Goal: Task Accomplishment & Management: Complete application form

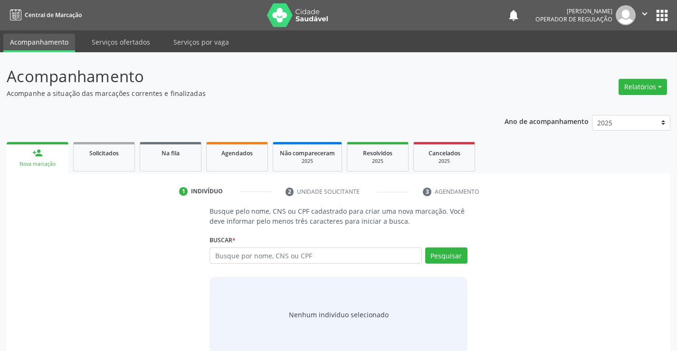
click at [251, 254] on input "text" at bounding box center [316, 256] width 212 height 16
type input "701404615998936"
click at [450, 255] on button "Pesquisar" at bounding box center [446, 256] width 42 height 16
click at [450, 255] on div "701404615998936 Busque por nome, CNS ou CPF [PERSON_NAME] CPF: -- CNS: 701 4046…" at bounding box center [339, 259] width 258 height 23
click at [450, 255] on button "Pesquisar" at bounding box center [446, 256] width 42 height 16
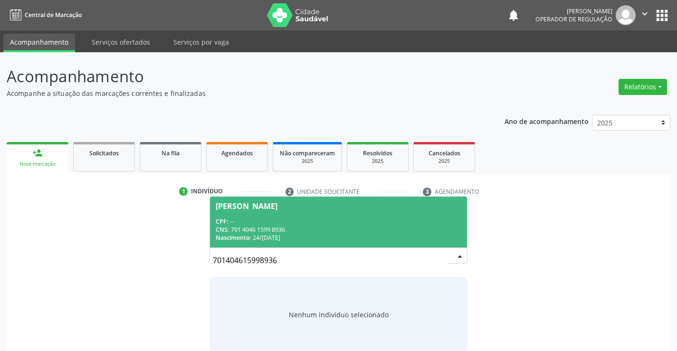
click at [368, 226] on div "CNS: 701 4046 1599 8936" at bounding box center [338, 230] width 245 height 8
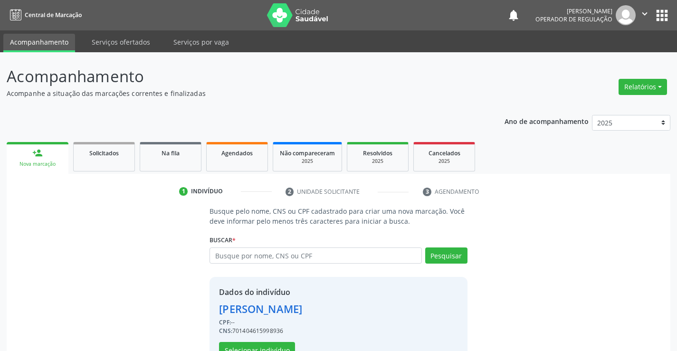
scroll to position [30, 0]
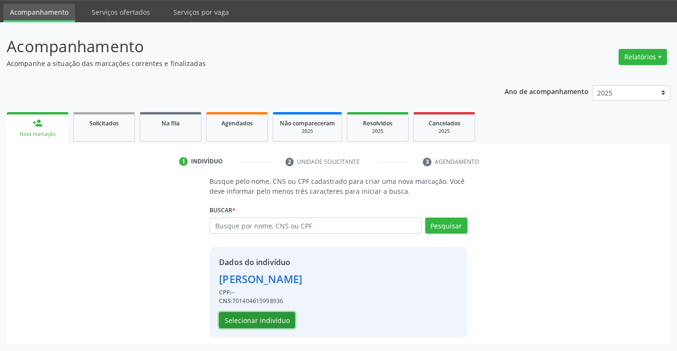
click at [263, 318] on button "Selecionar indivíduo" at bounding box center [257, 320] width 76 height 16
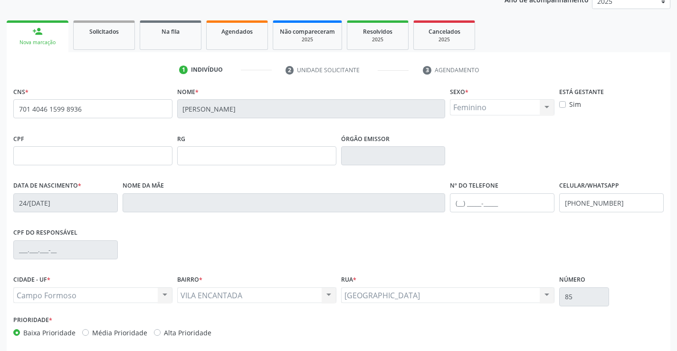
scroll to position [164, 0]
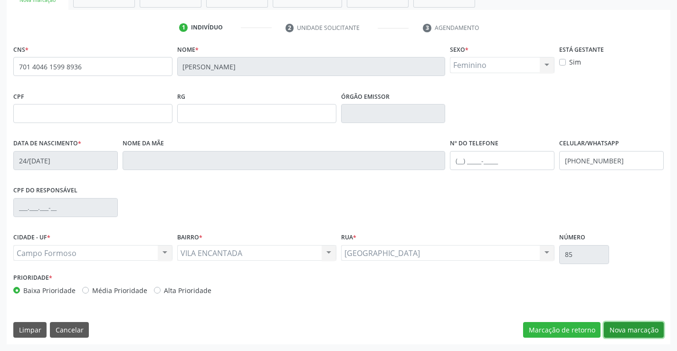
click at [628, 333] on button "Nova marcação" at bounding box center [634, 330] width 60 height 16
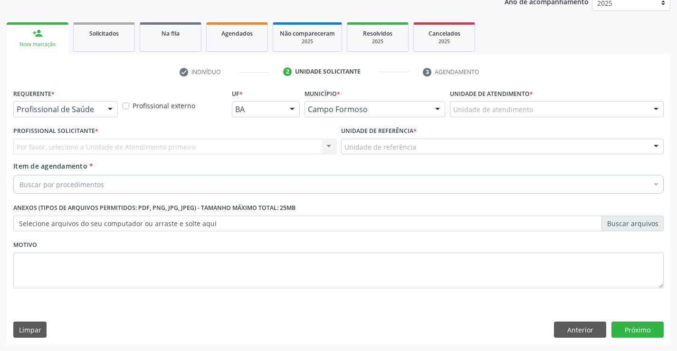
scroll to position [120, 0]
click at [108, 105] on div at bounding box center [110, 110] width 14 height 16
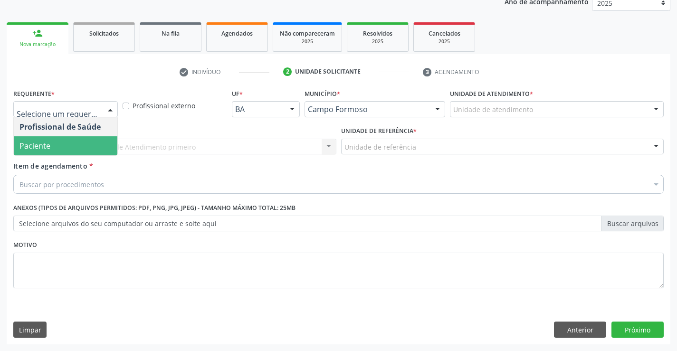
click at [87, 145] on span "Paciente" at bounding box center [66, 145] width 104 height 19
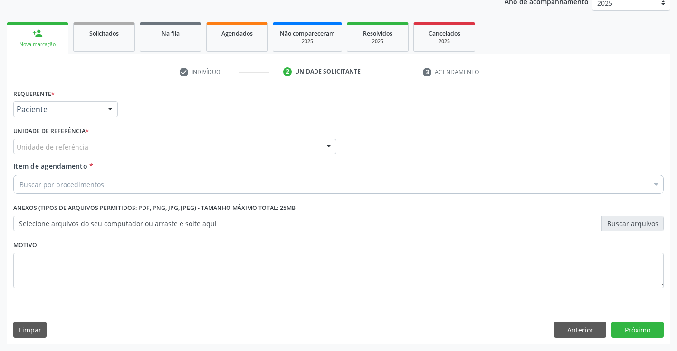
click at [115, 149] on div "Unidade de referência" at bounding box center [174, 147] width 323 height 16
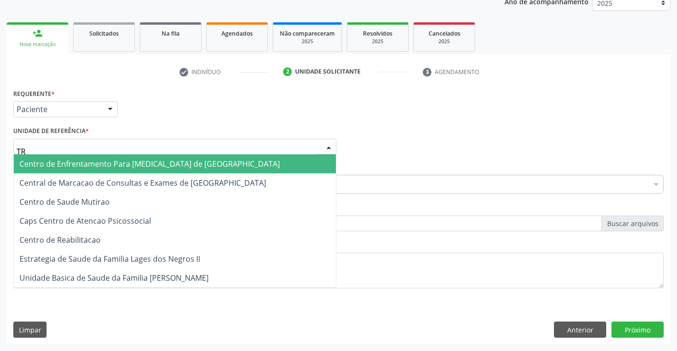
type input "T"
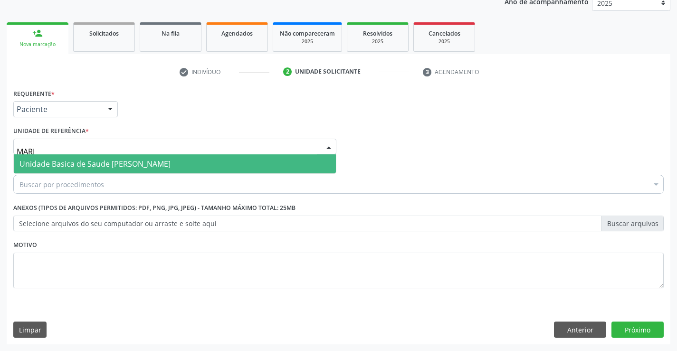
type input "[PERSON_NAME]"
click at [171, 162] on span "Unidade Basica de Saude [PERSON_NAME]" at bounding box center [94, 164] width 151 height 10
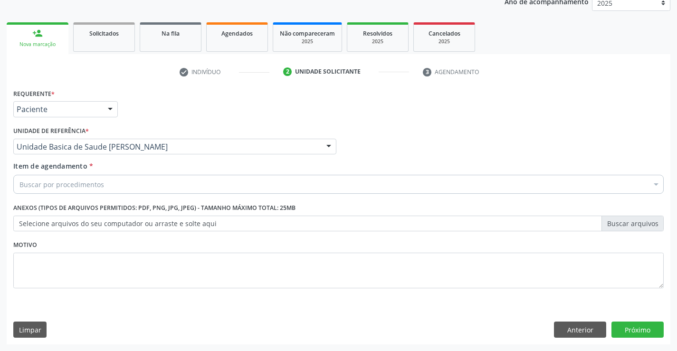
click at [117, 187] on div "Buscar por procedimentos" at bounding box center [338, 184] width 650 height 19
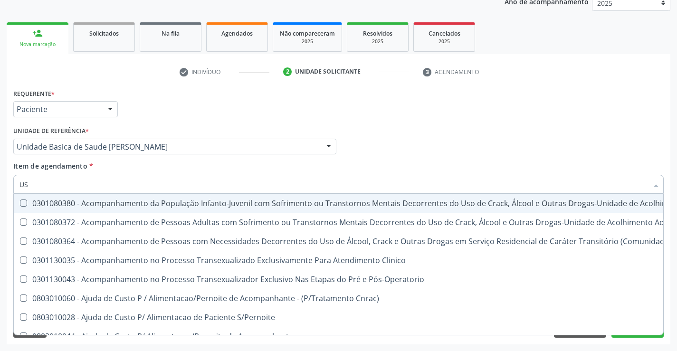
type input "USG"
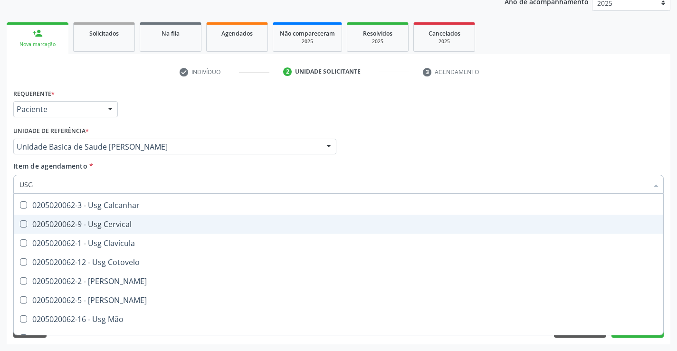
scroll to position [95, 0]
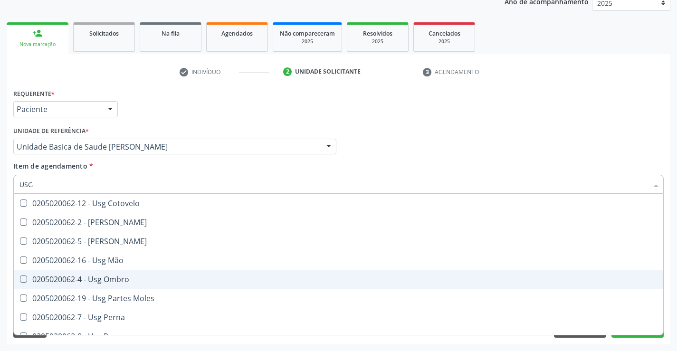
click at [122, 277] on div "0205020062-4 - Usg Ombro" at bounding box center [338, 280] width 638 height 8
checkbox Ombro "true"
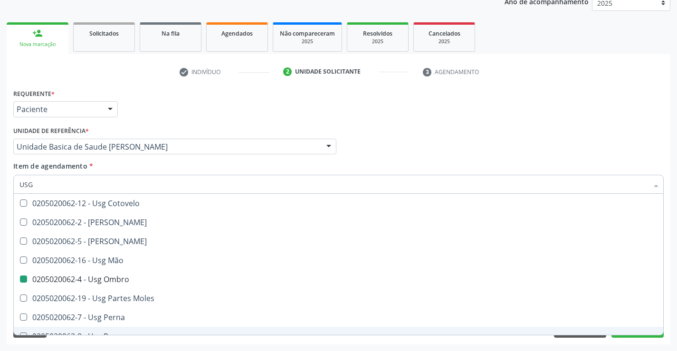
click at [133, 342] on div "Requerente * Paciente Profissional de Saúde Paciente Nenhum resultado encontrad…" at bounding box center [339, 215] width 664 height 258
checkbox Braço "true"
checkbox Ombro "false"
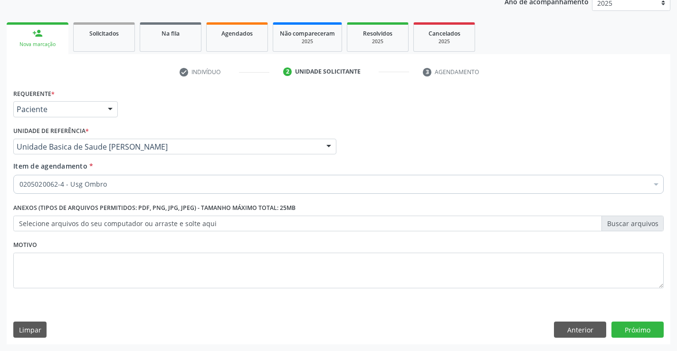
scroll to position [0, 0]
click at [638, 330] on button "Próximo" at bounding box center [638, 330] width 52 height 16
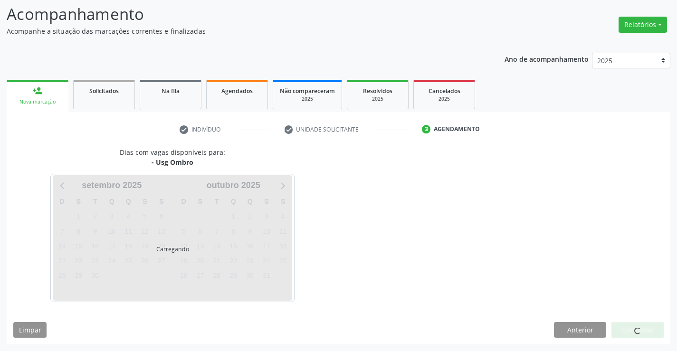
scroll to position [62, 0]
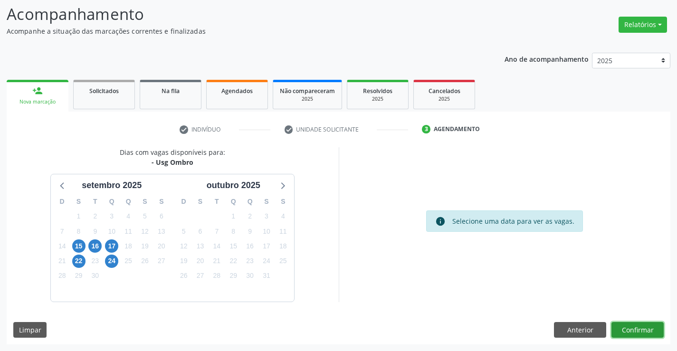
click at [630, 327] on button "Confirmar" at bounding box center [638, 330] width 52 height 16
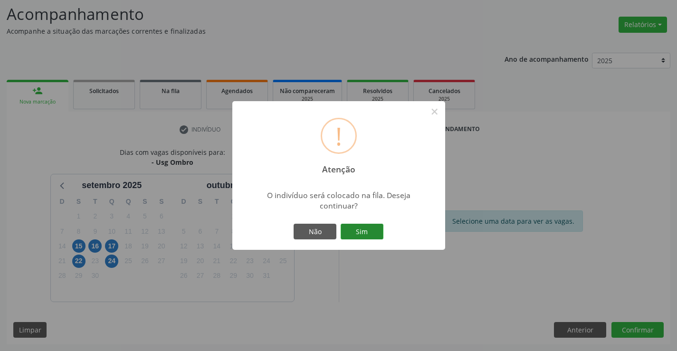
click at [369, 227] on button "Sim" at bounding box center [362, 232] width 43 height 16
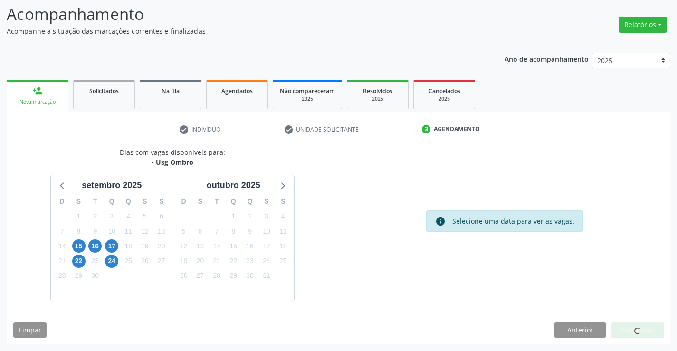
scroll to position [0, 0]
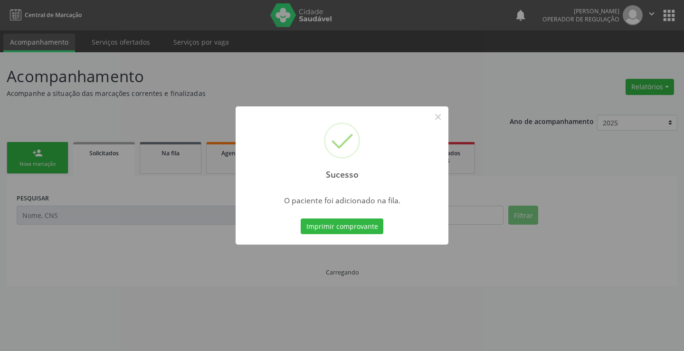
click at [369, 227] on button "Imprimir comprovante" at bounding box center [342, 227] width 83 height 16
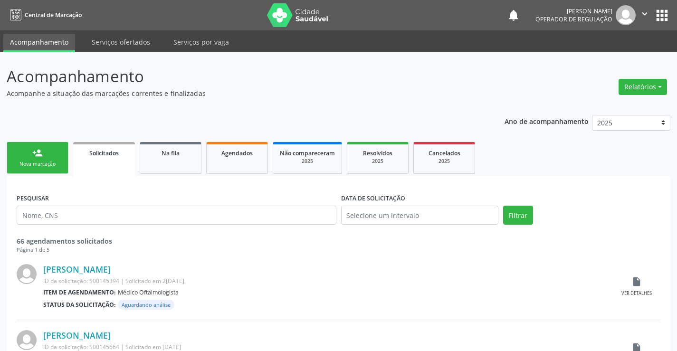
click at [58, 160] on link "person_add Nova marcação" at bounding box center [38, 158] width 62 height 32
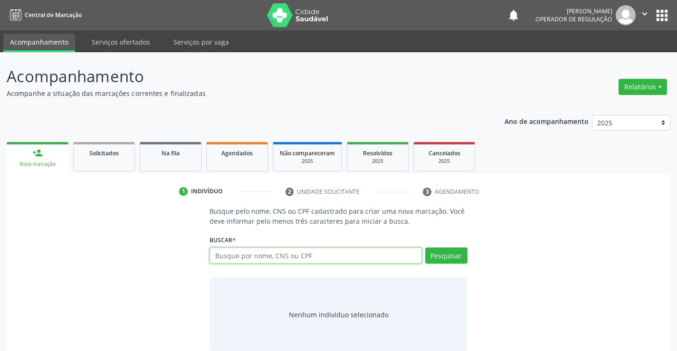
click at [262, 259] on input "text" at bounding box center [316, 256] width 212 height 16
type input "709804067711396"
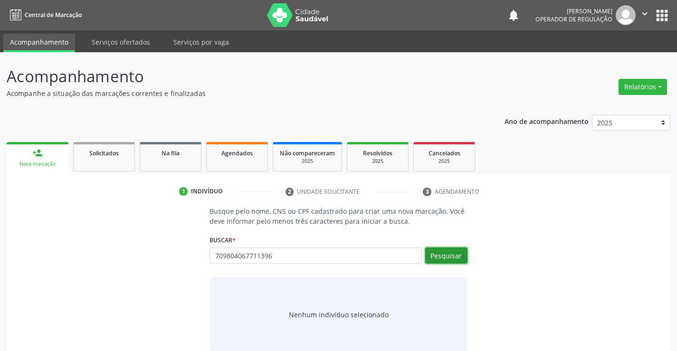
click at [445, 254] on button "Pesquisar" at bounding box center [446, 256] width 42 height 16
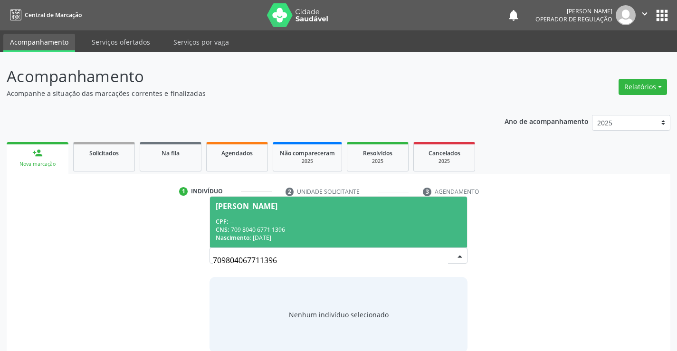
click at [382, 218] on div "CPF: --" at bounding box center [338, 222] width 245 height 8
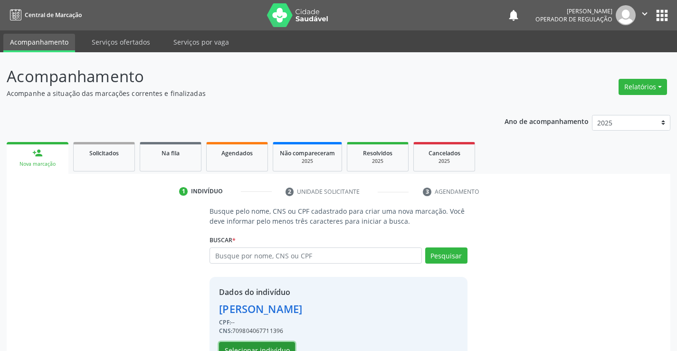
click at [258, 348] on button "Selecionar indivíduo" at bounding box center [257, 350] width 76 height 16
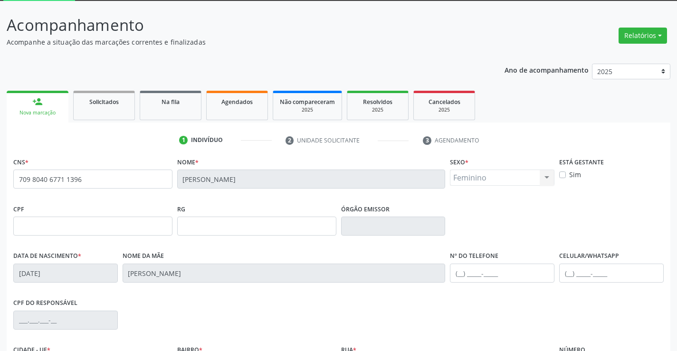
scroll to position [164, 0]
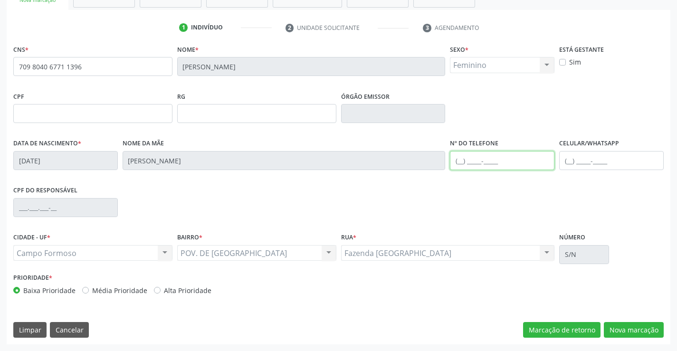
click at [459, 157] on input "text" at bounding box center [502, 160] width 105 height 19
type input "[PHONE_NUMBER]"
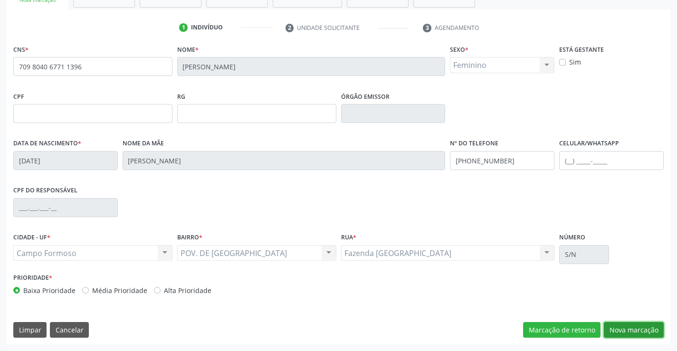
click at [630, 327] on button "Nova marcação" at bounding box center [634, 330] width 60 height 16
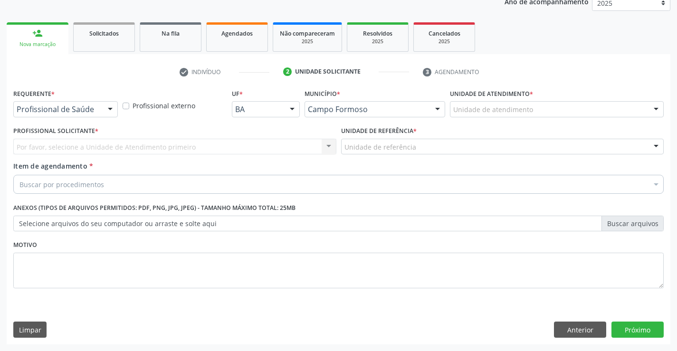
scroll to position [120, 0]
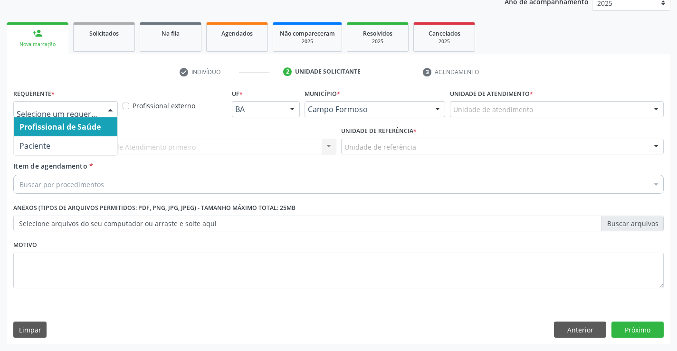
drag, startPoint x: 109, startPoint y: 107, endPoint x: 79, endPoint y: 129, distance: 37.2
click at [109, 107] on div at bounding box center [110, 110] width 14 height 16
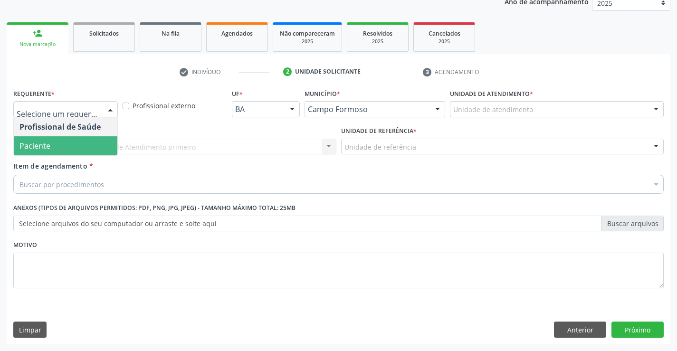
click at [71, 147] on span "Paciente" at bounding box center [66, 145] width 104 height 19
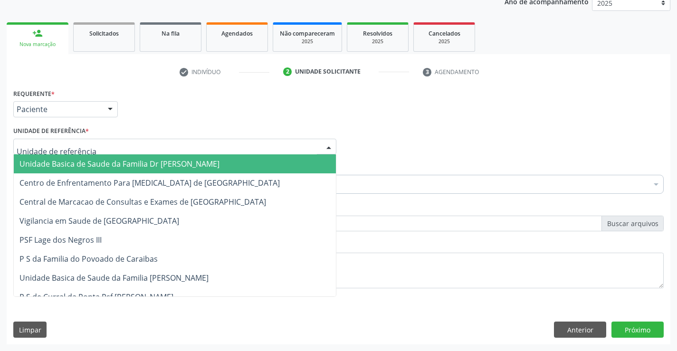
click at [138, 151] on div at bounding box center [174, 147] width 323 height 16
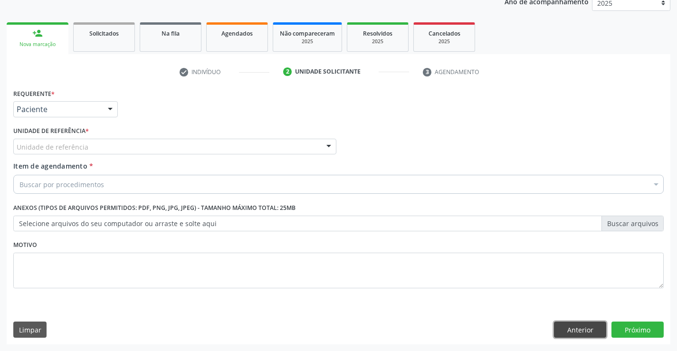
click at [568, 330] on button "Anterior" at bounding box center [580, 330] width 52 height 16
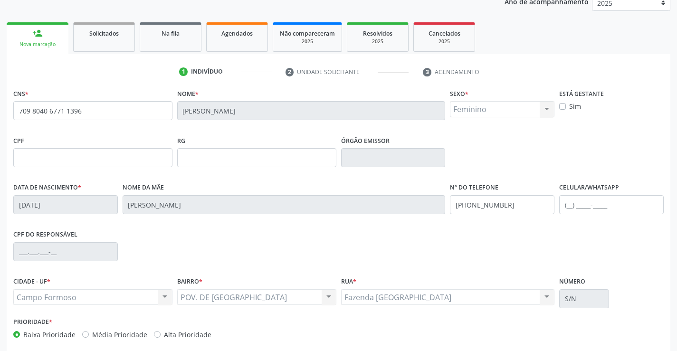
scroll to position [164, 0]
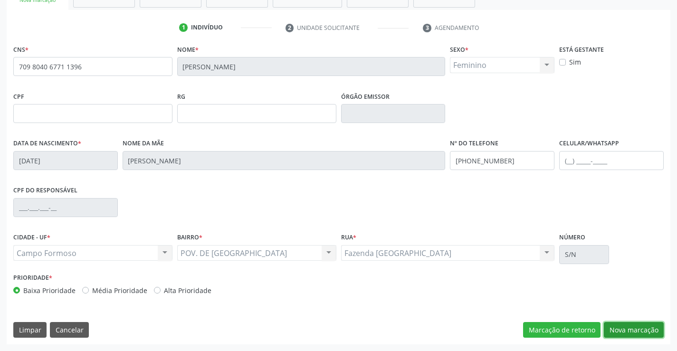
click at [616, 326] on button "Nova marcação" at bounding box center [634, 330] width 60 height 16
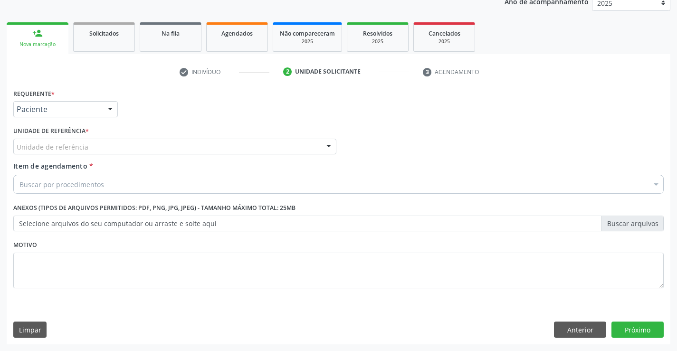
scroll to position [120, 0]
click at [131, 36] on link "Solicitados" at bounding box center [104, 36] width 62 height 29
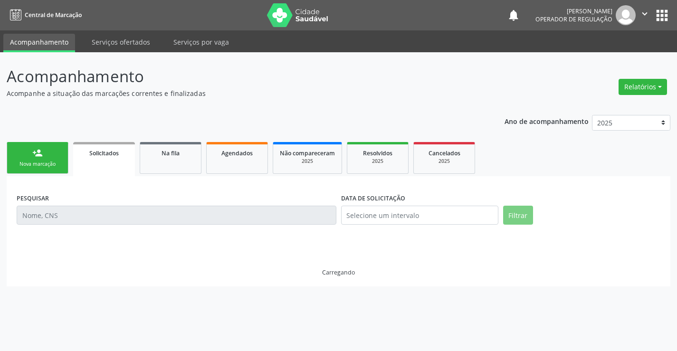
scroll to position [0, 0]
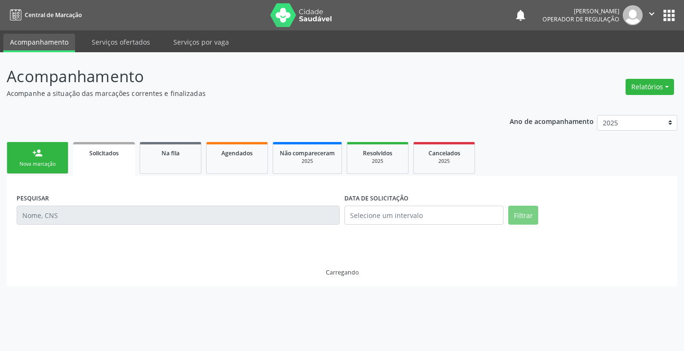
click at [61, 164] on div "Nova marcação" at bounding box center [38, 164] width 48 height 7
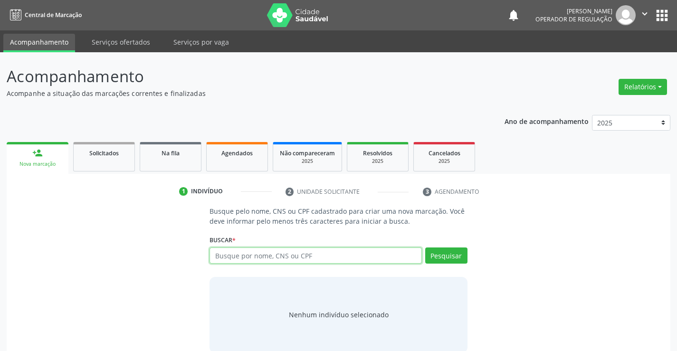
click at [240, 258] on input "text" at bounding box center [316, 256] width 212 height 16
type input "700608409109769"
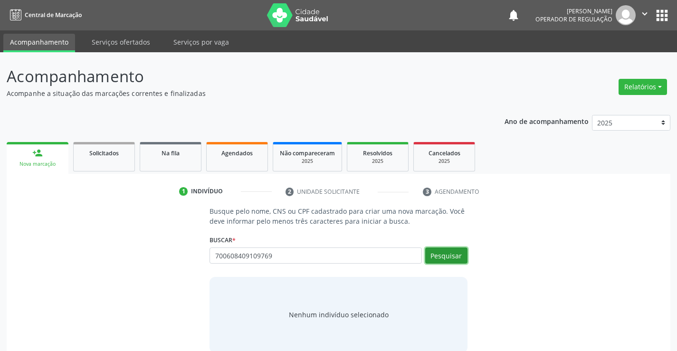
click at [444, 251] on button "Pesquisar" at bounding box center [446, 256] width 42 height 16
type input "700608409109769"
type input "7"
type input "13657865527"
click at [438, 257] on button "Pesquisar" at bounding box center [446, 256] width 42 height 16
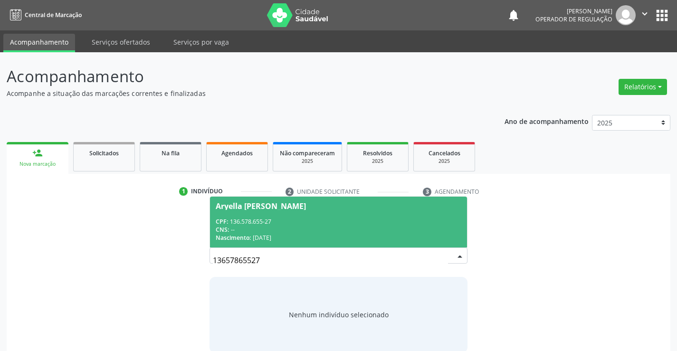
click at [412, 216] on span "Aryella [PERSON_NAME] CPF: 136.578.655-27 CNS: -- Nascimento: [DATE]" at bounding box center [338, 222] width 257 height 51
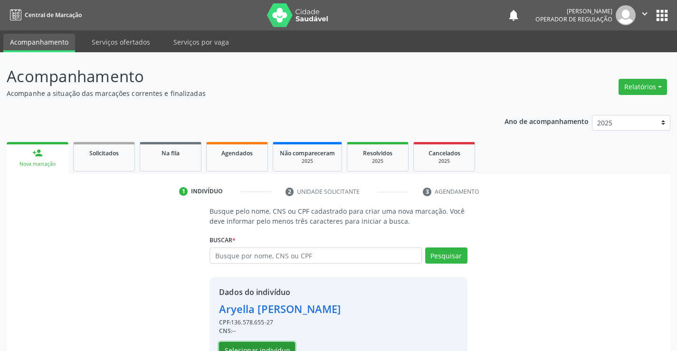
click at [252, 348] on button "Selecionar indivíduo" at bounding box center [257, 350] width 76 height 16
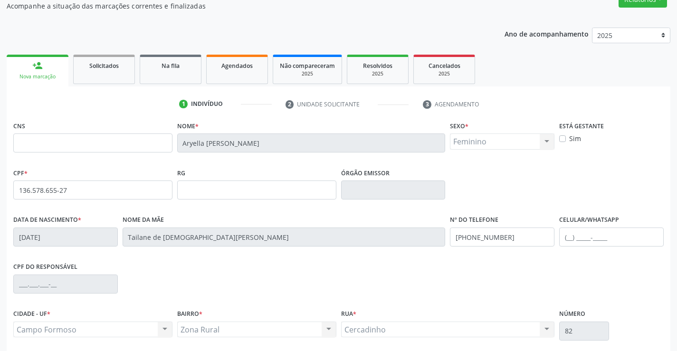
scroll to position [95, 0]
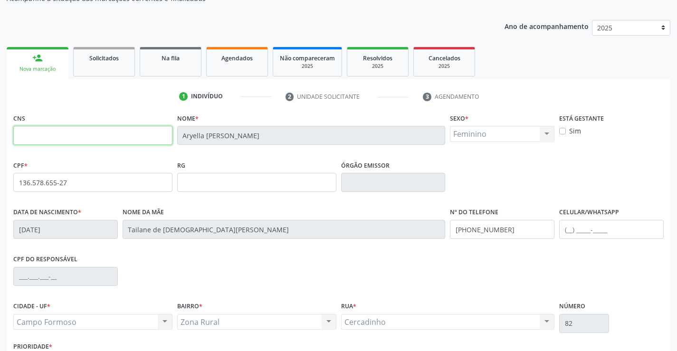
click at [46, 137] on input "text" at bounding box center [92, 135] width 159 height 19
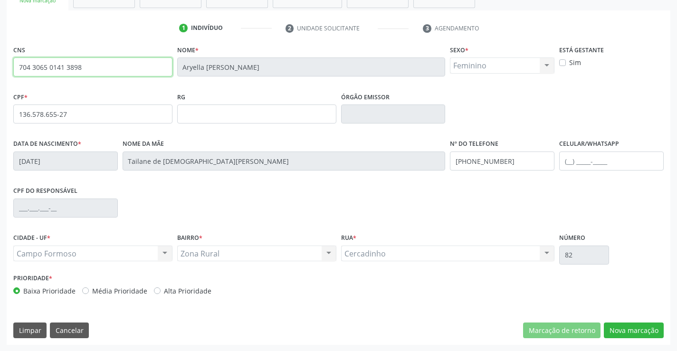
scroll to position [164, 0]
type input "704 3065 0141 3898"
click at [628, 332] on button "Nova marcação" at bounding box center [634, 330] width 60 height 16
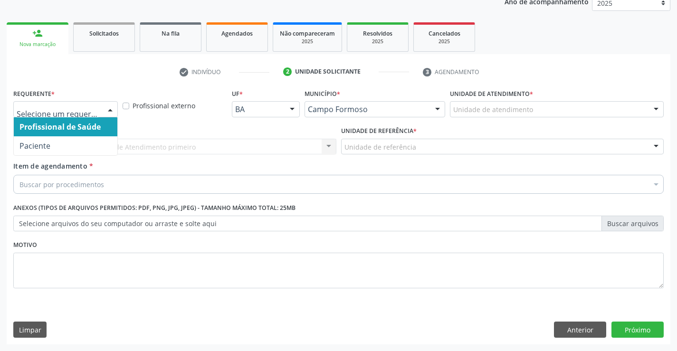
drag, startPoint x: 110, startPoint y: 109, endPoint x: 97, endPoint y: 141, distance: 34.6
click at [108, 109] on div at bounding box center [110, 110] width 14 height 16
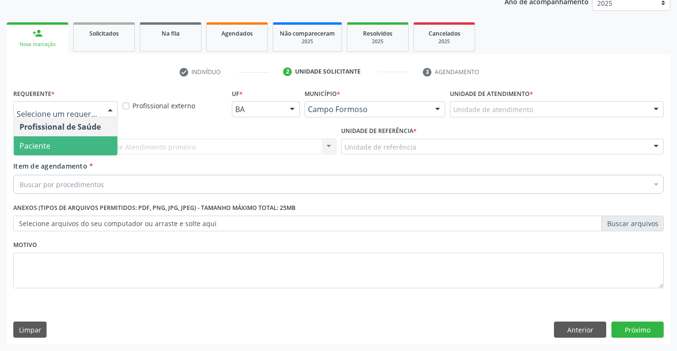
click at [95, 148] on span "Paciente" at bounding box center [66, 145] width 104 height 19
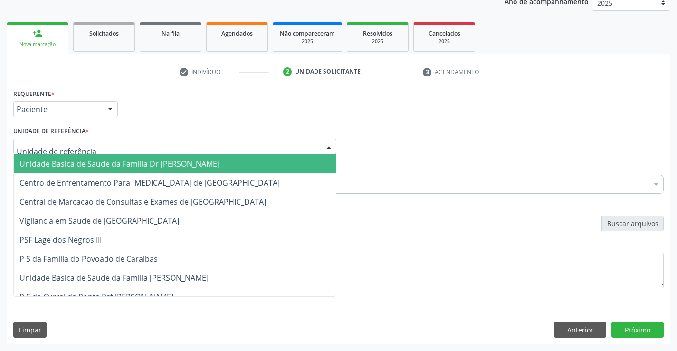
click at [254, 149] on div at bounding box center [174, 147] width 323 height 16
click at [192, 164] on span "Unidade Basica de Saude da Familia Dr [PERSON_NAME]" at bounding box center [119, 164] width 200 height 10
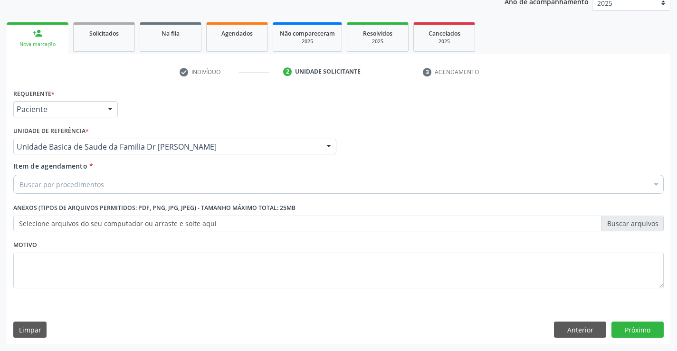
click at [124, 185] on div "Buscar por procedimentos" at bounding box center [338, 184] width 650 height 19
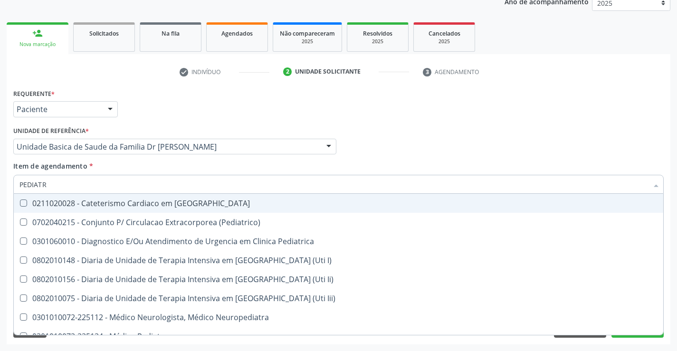
type input "PEDIATRA"
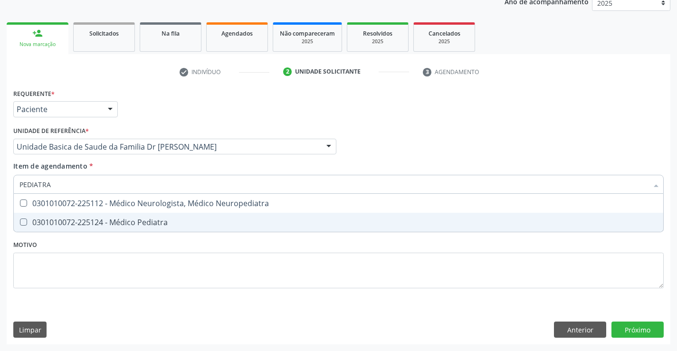
click at [151, 223] on div "0301010072-225124 - Médico Pediatra" at bounding box center [338, 223] width 638 height 8
checkbox Pediatra "true"
click at [626, 330] on div "Requerente * Paciente Profissional de Saúde Paciente Nenhum resultado encontrad…" at bounding box center [339, 215] width 664 height 258
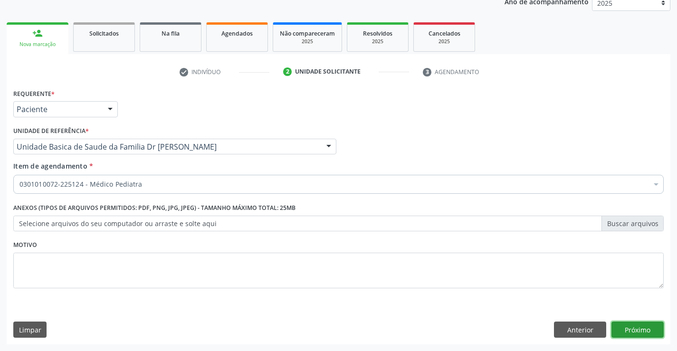
click at [616, 331] on button "Próximo" at bounding box center [638, 330] width 52 height 16
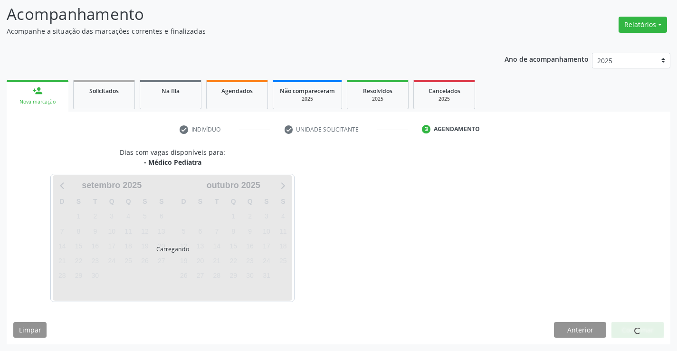
scroll to position [62, 0]
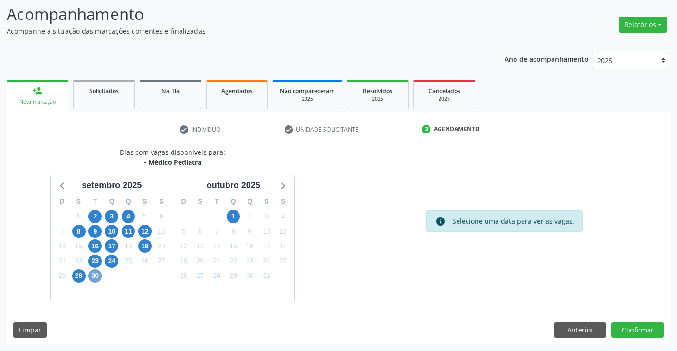
click at [95, 275] on span "30" at bounding box center [94, 275] width 13 height 13
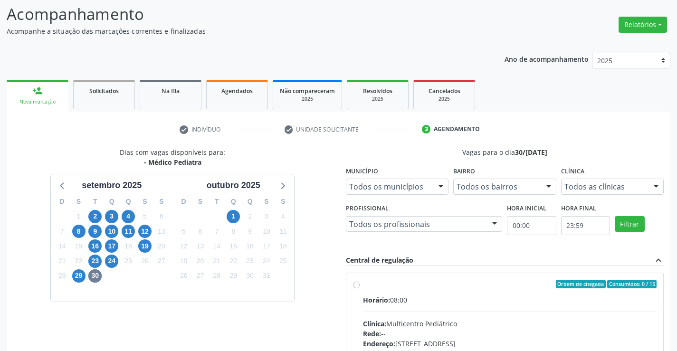
click at [363, 286] on label "Ordem de chegada Consumidos: 0 / 15 Horário: 08:00 Clínica: Multicentro Pediátr…" at bounding box center [510, 353] width 294 height 146
click at [358, 286] on input "Ordem de chegada Consumidos: 0 / 15 Horário: 08:00 Clínica: Multicentro Pediátr…" at bounding box center [356, 284] width 7 height 9
radio input "true"
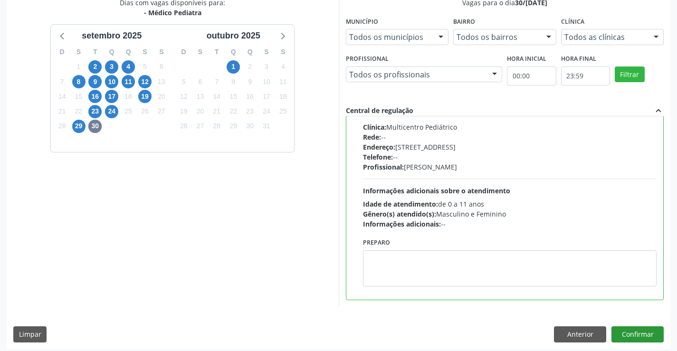
scroll to position [217, 0]
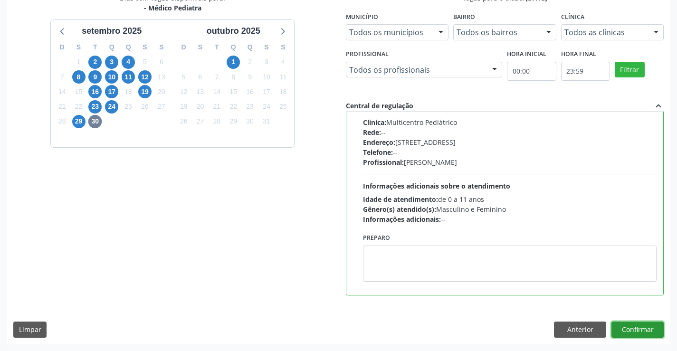
click at [635, 328] on button "Confirmar" at bounding box center [638, 330] width 52 height 16
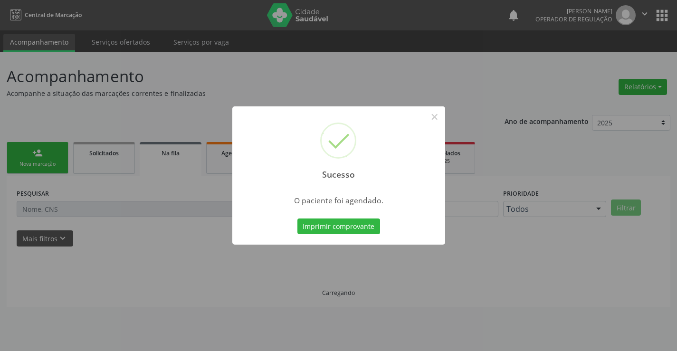
scroll to position [0, 0]
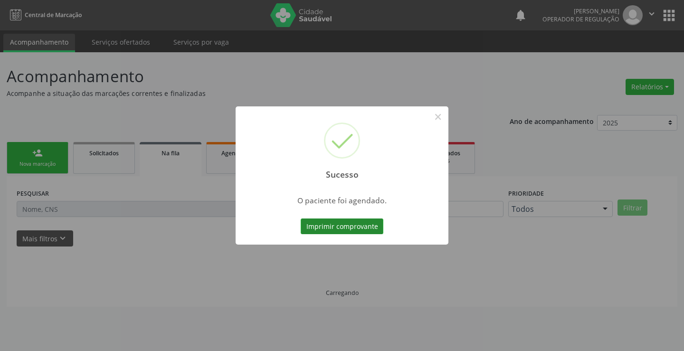
click at [363, 231] on button "Imprimir comprovante" at bounding box center [342, 227] width 83 height 16
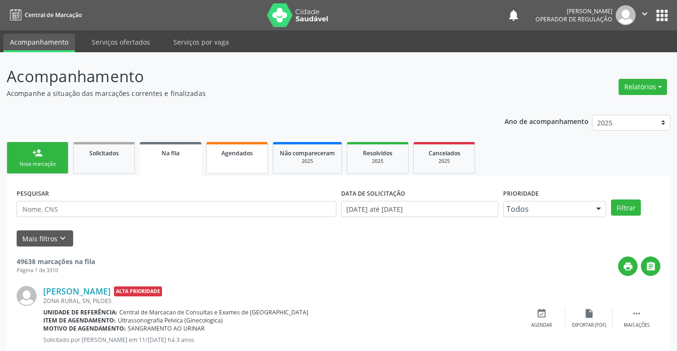
click at [237, 163] on link "Agendados" at bounding box center [237, 158] width 62 height 32
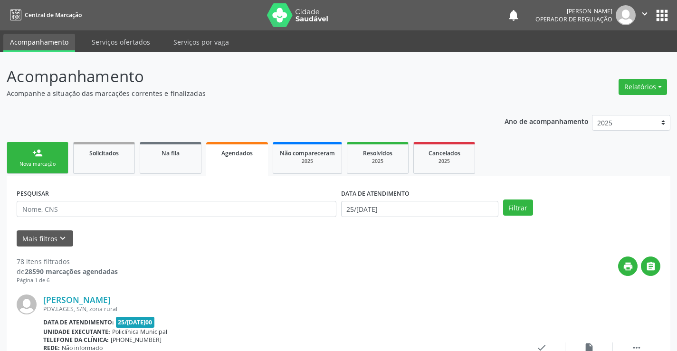
click at [54, 156] on link "person_add Nova marcação" at bounding box center [38, 158] width 62 height 32
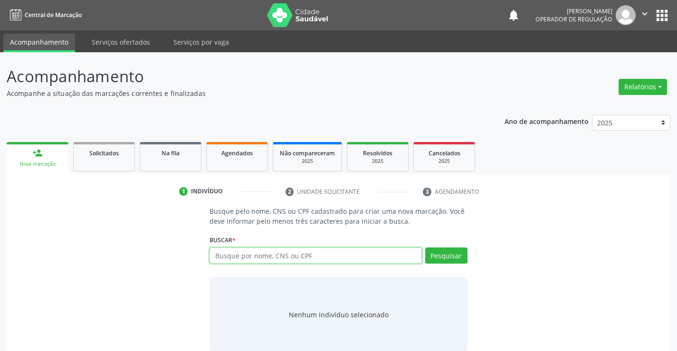
click at [283, 256] on input "text" at bounding box center [316, 256] width 212 height 16
type input "704306501413898"
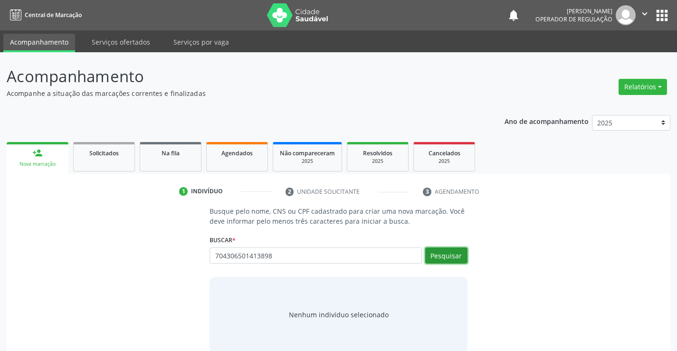
click at [454, 256] on button "Pesquisar" at bounding box center [446, 256] width 42 height 16
type input "704306501413898"
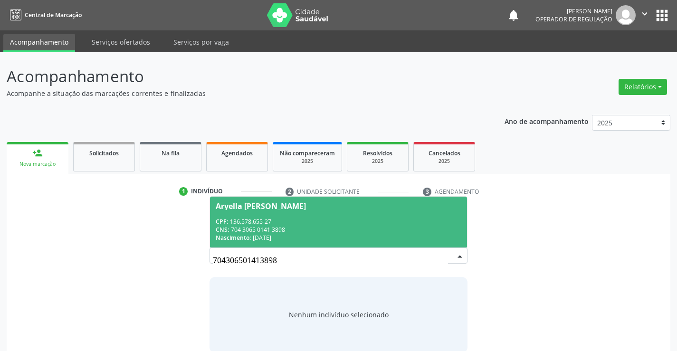
click at [396, 228] on div "CNS: 704 3065 0141 3898" at bounding box center [338, 230] width 245 height 8
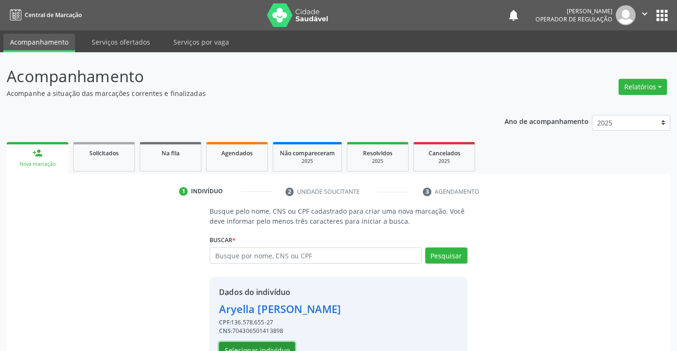
click at [283, 347] on button "Selecionar indivíduo" at bounding box center [257, 350] width 76 height 16
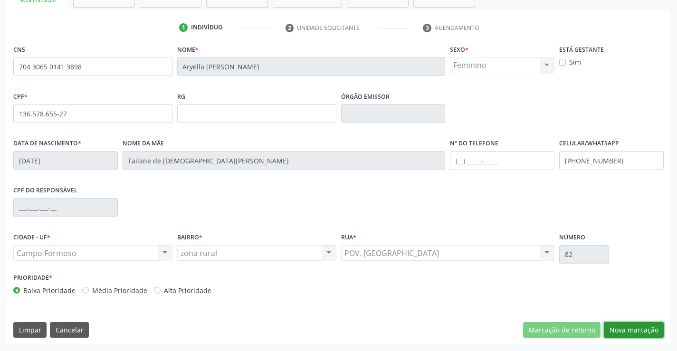
click at [632, 328] on button "Nova marcação" at bounding box center [634, 330] width 60 height 16
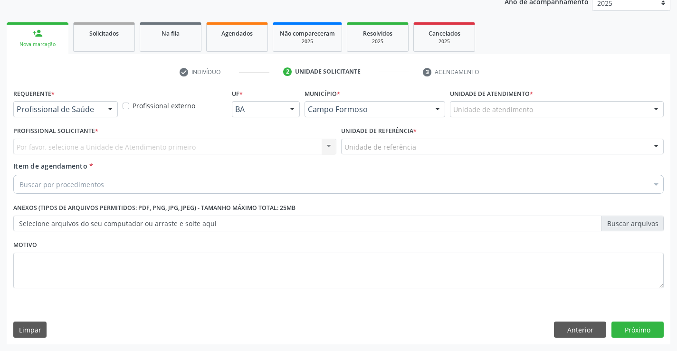
click at [102, 108] on div "Profissional de Saúde" at bounding box center [65, 109] width 105 height 16
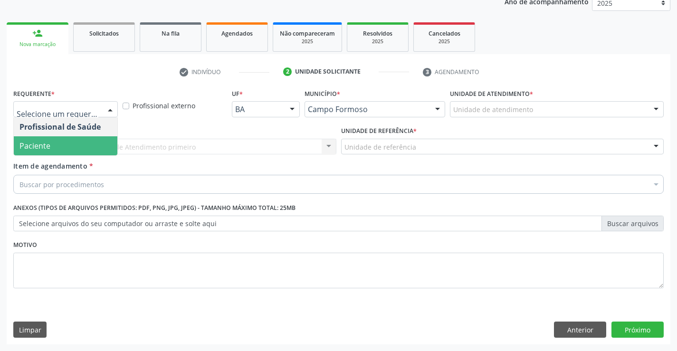
click at [90, 148] on span "Paciente" at bounding box center [66, 145] width 104 height 19
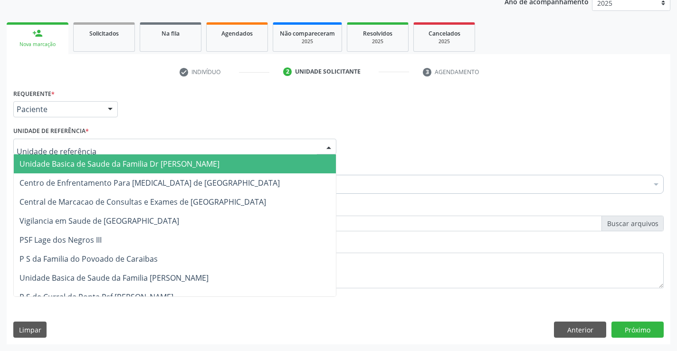
click at [112, 143] on div at bounding box center [174, 147] width 323 height 16
click at [111, 166] on span "Unidade Basica de Saude da Familia Dr [PERSON_NAME]" at bounding box center [119, 164] width 200 height 10
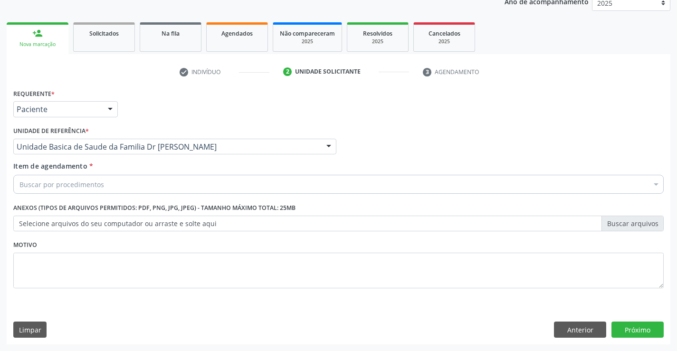
click at [112, 186] on div "Buscar por procedimentos" at bounding box center [338, 184] width 650 height 19
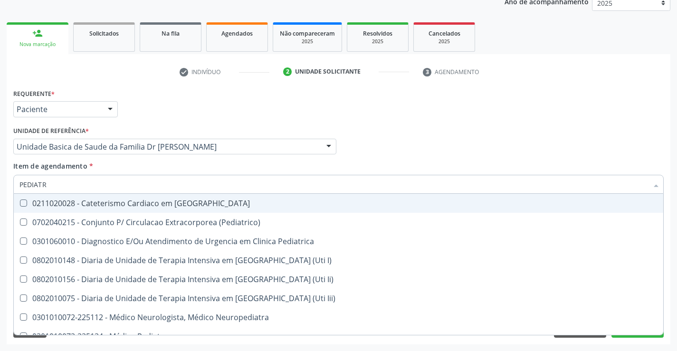
type input "PEDIATRA"
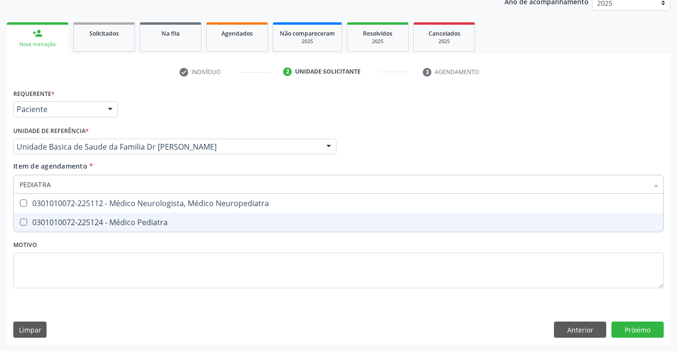
click at [132, 219] on div "0301010072-225124 - Médico Pediatra" at bounding box center [338, 223] width 638 height 8
checkbox Pediatra "true"
click at [140, 246] on div "Requerente * Paciente Profissional de Saúde Paciente Nenhum resultado encontrad…" at bounding box center [338, 193] width 650 height 215
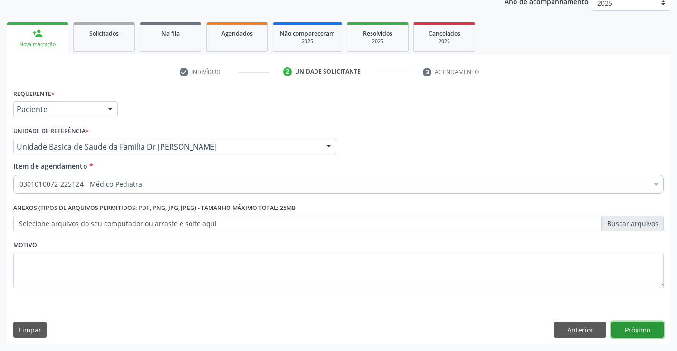
click at [621, 328] on button "Próximo" at bounding box center [638, 330] width 52 height 16
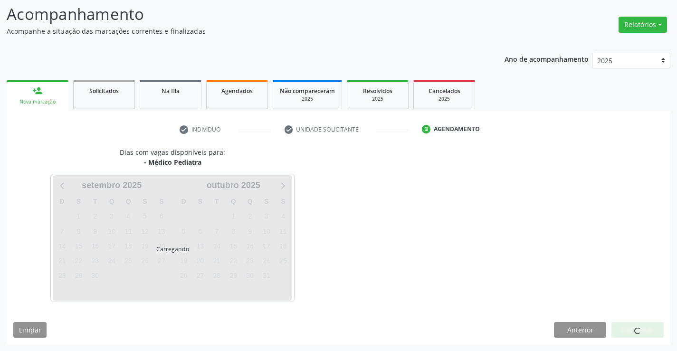
scroll to position [62, 0]
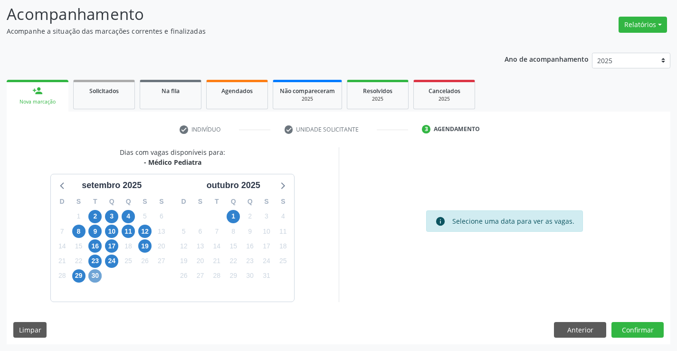
click at [94, 272] on span "30" at bounding box center [94, 275] width 13 height 13
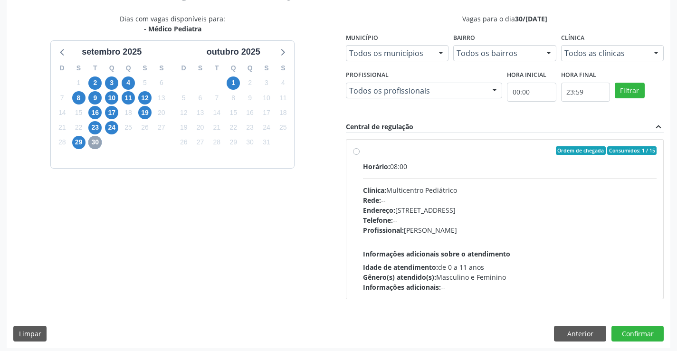
scroll to position [200, 0]
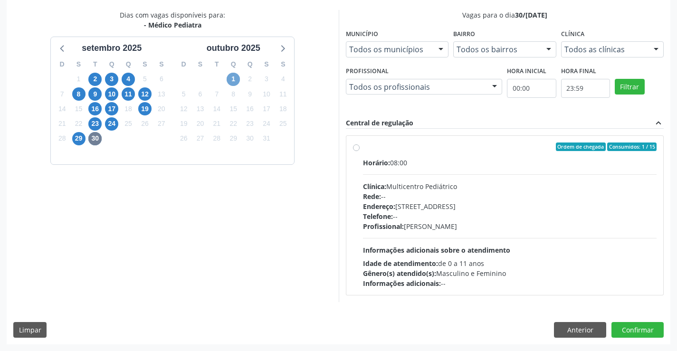
click at [232, 76] on span "1" at bounding box center [233, 79] width 13 height 13
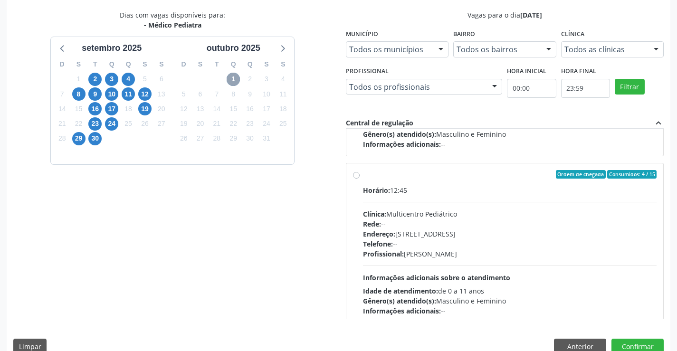
scroll to position [316, 0]
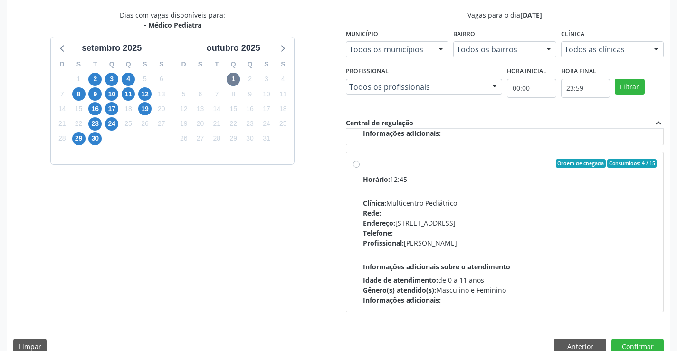
click at [363, 163] on label "Ordem de chegada Consumidos: 4 / 15 Horário: 12:45 Clínica: Multicentro Pediátr…" at bounding box center [510, 232] width 294 height 146
click at [357, 163] on input "Ordem de chegada Consumidos: 4 / 15 Horário: 12:45 Clínica: Multicentro Pediátr…" at bounding box center [356, 163] width 7 height 9
radio input "true"
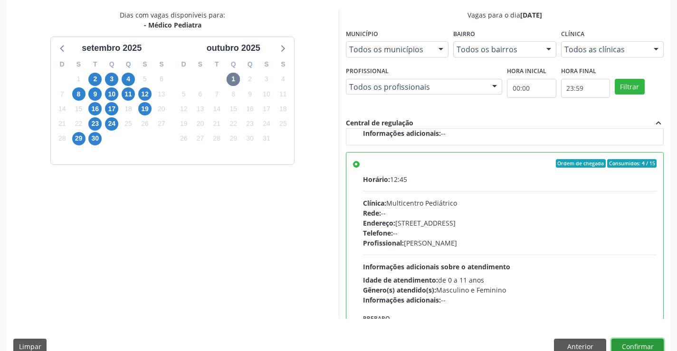
click at [634, 344] on button "Confirmar" at bounding box center [638, 347] width 52 height 16
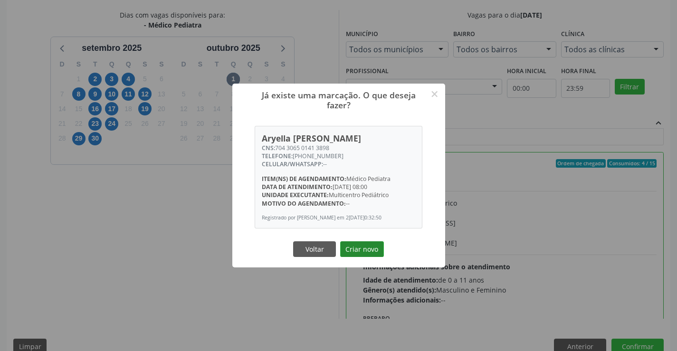
click at [370, 254] on button "Criar novo" at bounding box center [362, 249] width 44 height 16
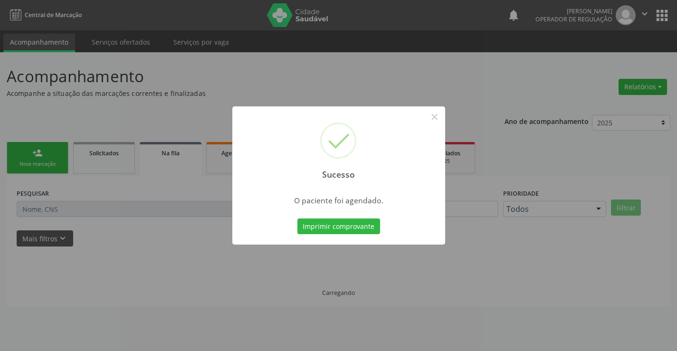
scroll to position [0, 0]
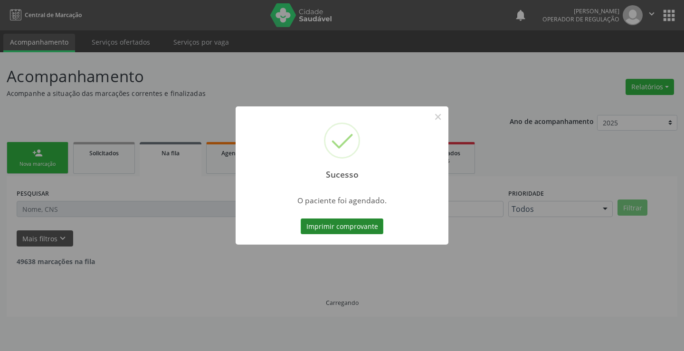
click at [359, 223] on button "Imprimir comprovante" at bounding box center [342, 227] width 83 height 16
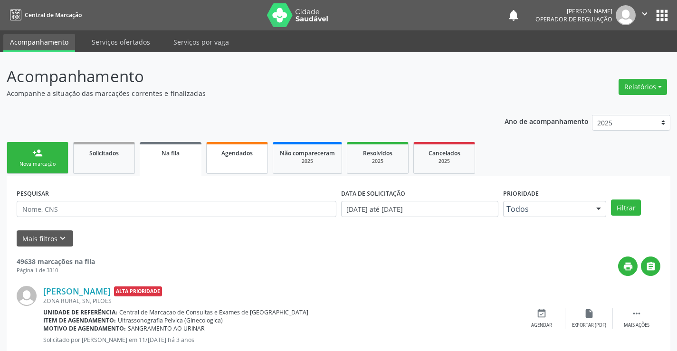
click at [233, 161] on link "Agendados" at bounding box center [237, 158] width 62 height 32
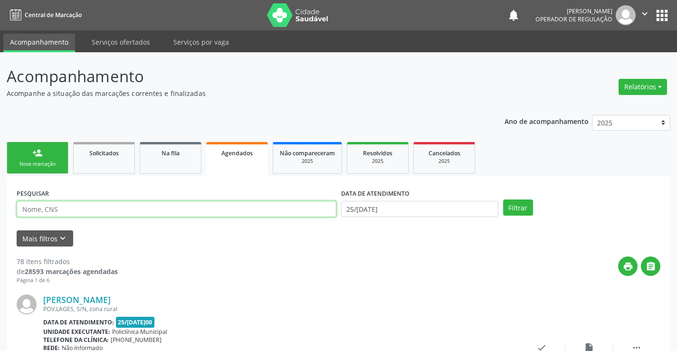
click at [86, 210] on input "text" at bounding box center [177, 209] width 320 height 16
type input "704306501413898"
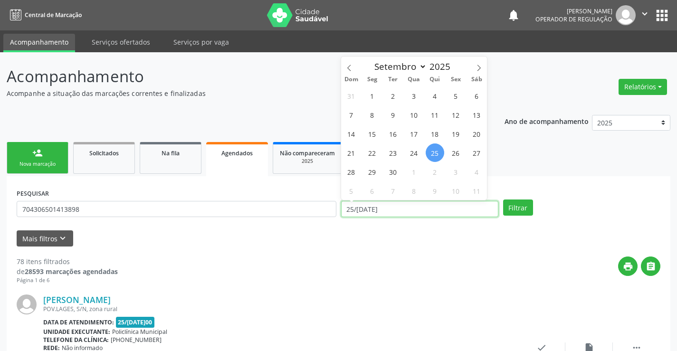
click at [438, 211] on input "25/[DATE]" at bounding box center [419, 209] width 157 height 16
click at [394, 171] on span "30" at bounding box center [393, 171] width 19 height 19
type input "30/[DATE]"
click at [394, 171] on span "30" at bounding box center [393, 171] width 19 height 19
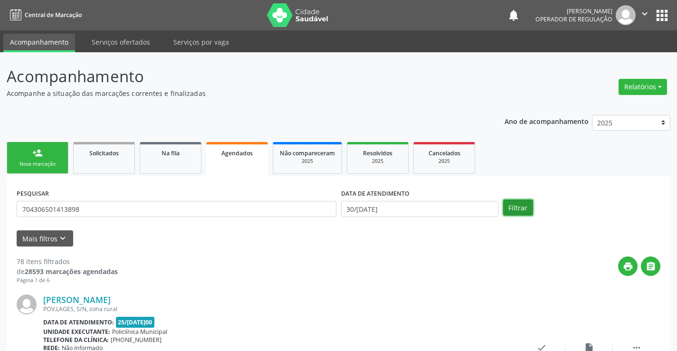
click at [520, 203] on button "Filtrar" at bounding box center [518, 208] width 30 height 16
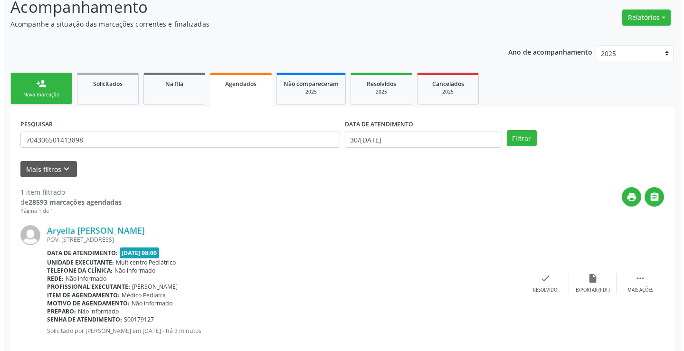
scroll to position [86, 0]
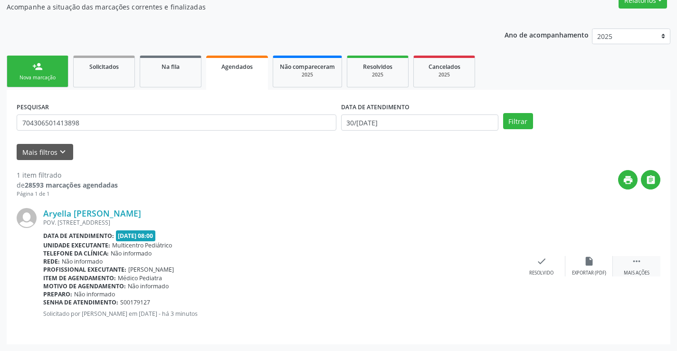
click at [637, 261] on icon "" at bounding box center [636, 261] width 10 height 10
click at [496, 259] on icon "cancel" at bounding box center [494, 261] width 10 height 10
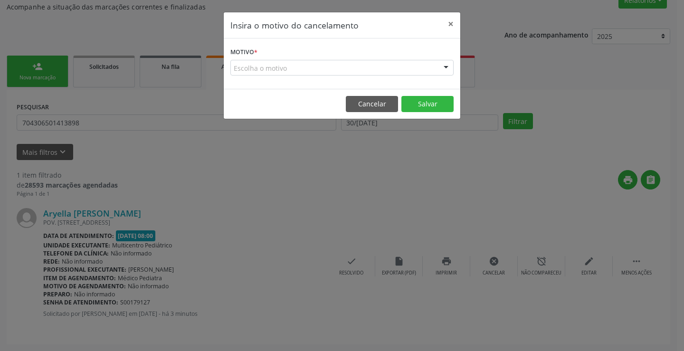
click at [407, 63] on div "Escolha o motivo" at bounding box center [341, 68] width 223 height 16
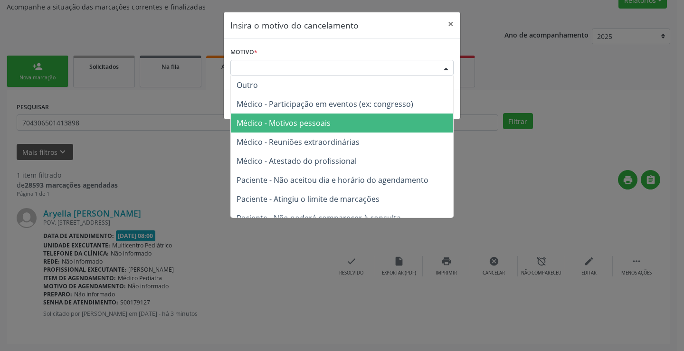
click at [319, 125] on span "Médico - Motivos pessoais" at bounding box center [284, 123] width 94 height 10
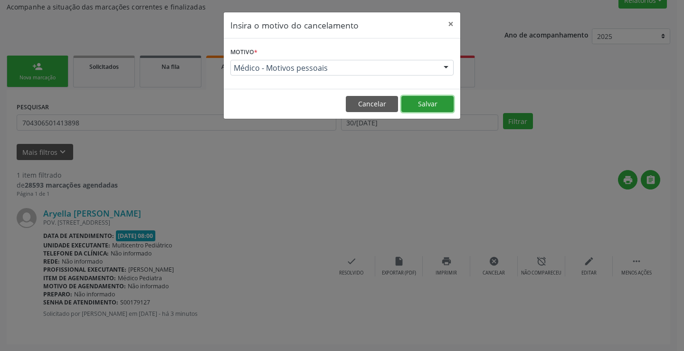
click at [429, 105] on button "Salvar" at bounding box center [427, 104] width 52 height 16
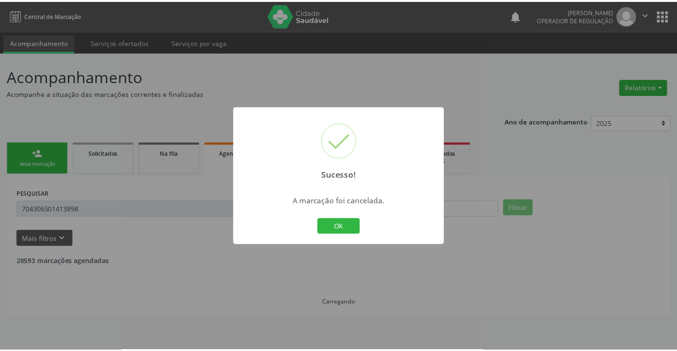
scroll to position [0, 0]
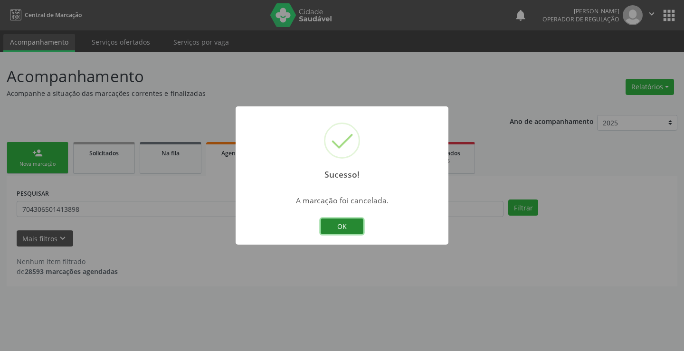
click at [343, 226] on button "OK" at bounding box center [342, 227] width 43 height 16
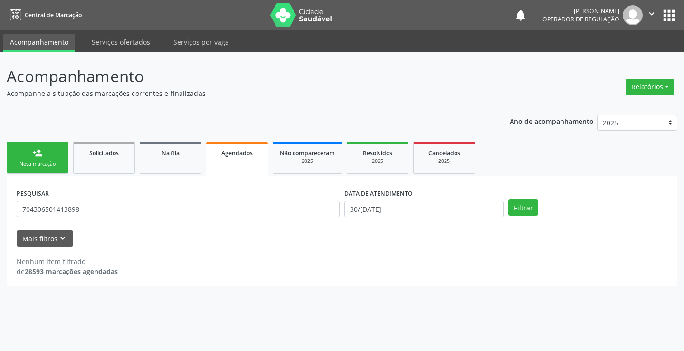
click at [64, 165] on link "person_add Nova marcação" at bounding box center [38, 158] width 62 height 32
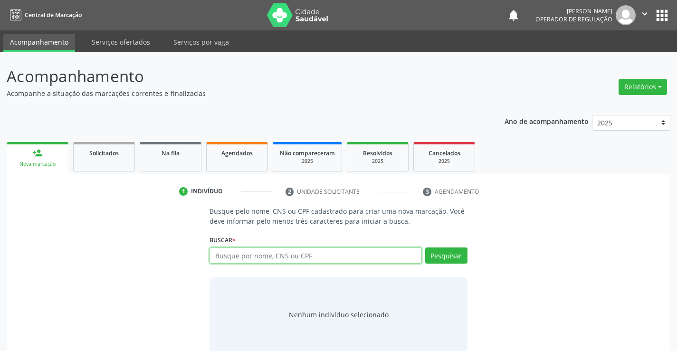
click at [272, 258] on input "text" at bounding box center [316, 256] width 212 height 16
type input "700608409109769"
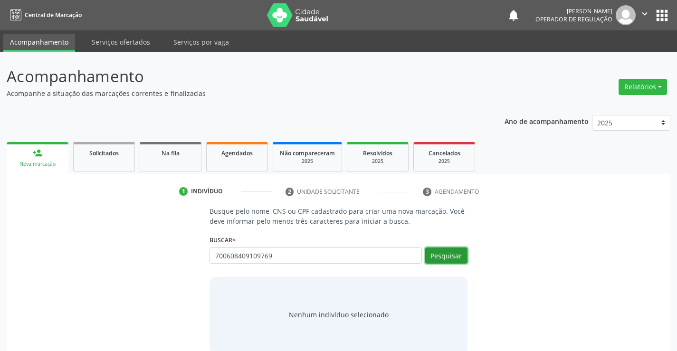
click at [458, 258] on button "Pesquisar" at bounding box center [446, 256] width 42 height 16
type input "700608409109769"
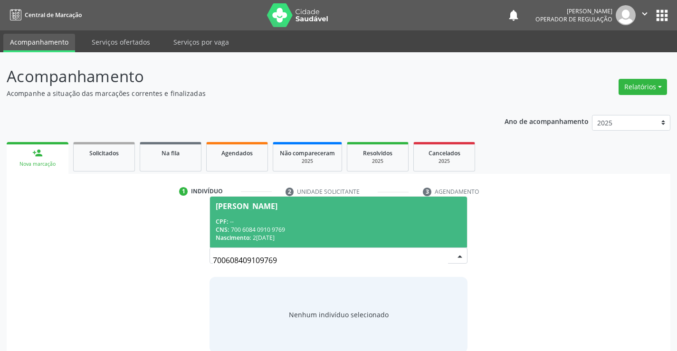
click at [365, 216] on span "[PERSON_NAME] CPF: -- CNS: 700 6084 0910 9769 Nascimento: [DATE]" at bounding box center [338, 222] width 257 height 51
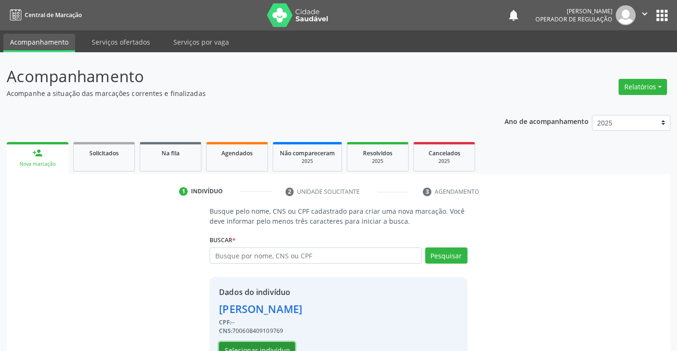
click at [270, 346] on button "Selecionar indivíduo" at bounding box center [257, 350] width 76 height 16
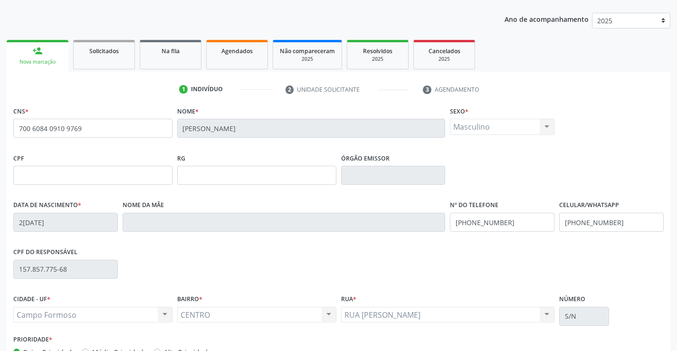
scroll to position [164, 0]
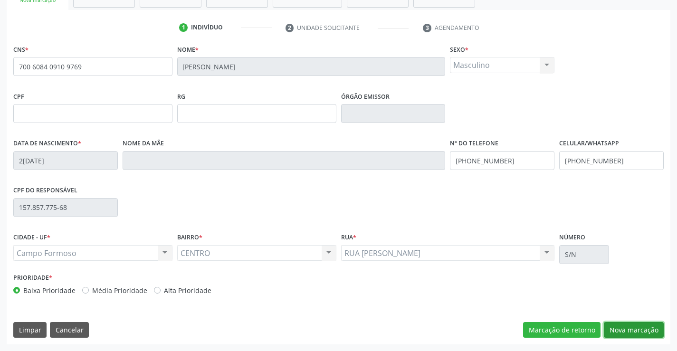
click at [633, 328] on button "Nova marcação" at bounding box center [634, 330] width 60 height 16
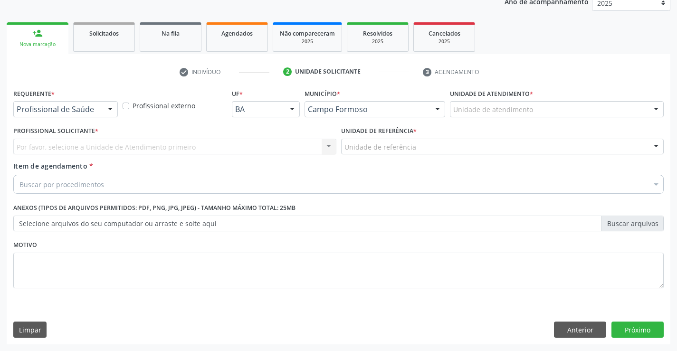
scroll to position [120, 0]
drag, startPoint x: 110, startPoint y: 109, endPoint x: 96, endPoint y: 115, distance: 16.2
click at [109, 109] on div at bounding box center [110, 110] width 14 height 16
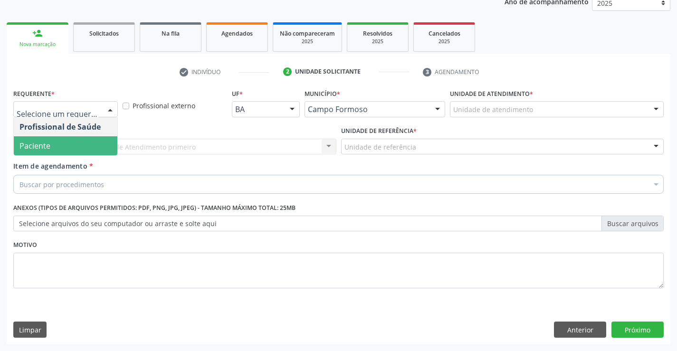
click at [84, 153] on span "Paciente" at bounding box center [66, 145] width 104 height 19
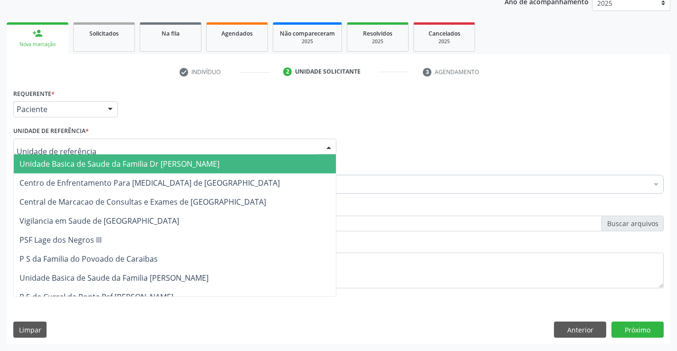
click at [96, 146] on div at bounding box center [174, 147] width 323 height 16
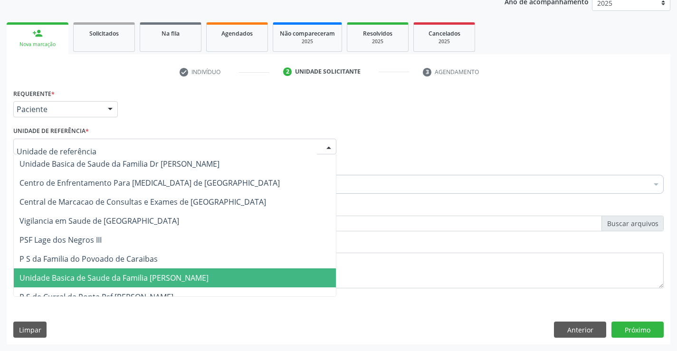
click at [124, 275] on span "Unidade Basica de Saude da Familia [PERSON_NAME]" at bounding box center [113, 278] width 189 height 10
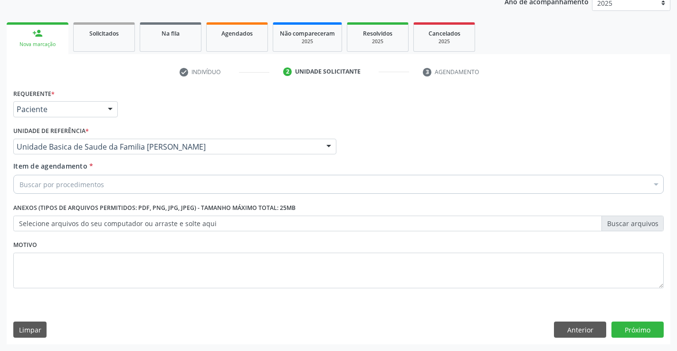
click at [111, 191] on div "Buscar por procedimentos" at bounding box center [338, 184] width 650 height 19
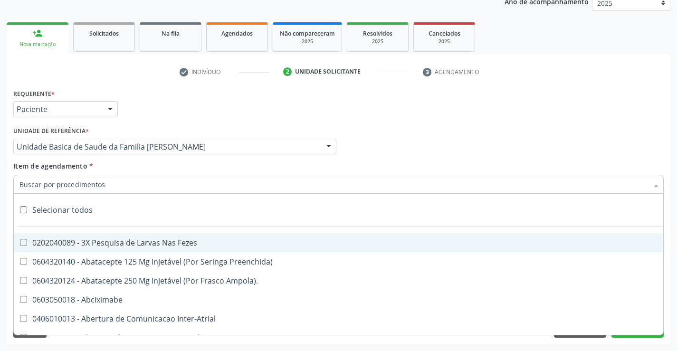
click at [130, 185] on input "Item de agendamento *" at bounding box center [333, 184] width 629 height 19
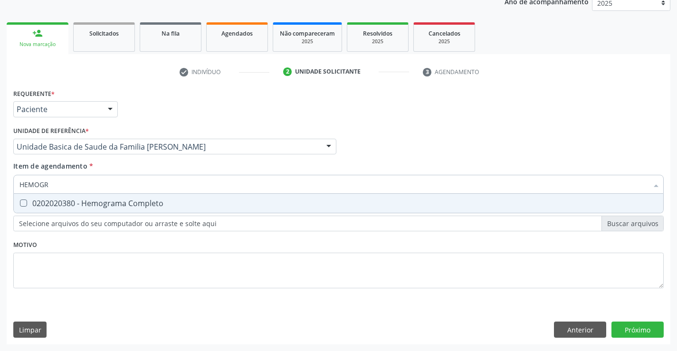
type input "HEMOGRA"
click at [145, 207] on div "0202020380 - Hemograma Completo" at bounding box center [338, 204] width 638 height 8
checkbox Completo "true"
type input "HEMOGRA"
click at [147, 246] on div "Requerente * Paciente Profissional de Saúde Paciente Nenhum resultado encontrad…" at bounding box center [338, 193] width 650 height 215
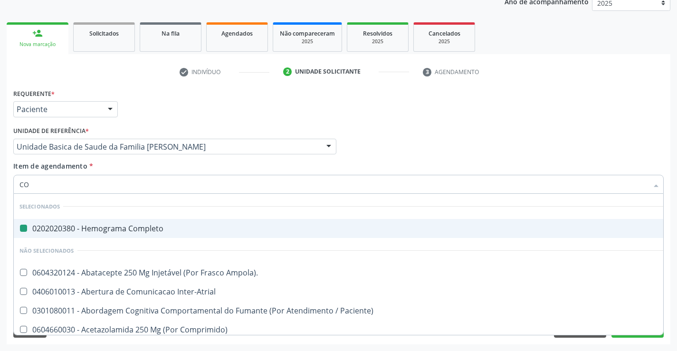
type input "COL"
checkbox Completo "false"
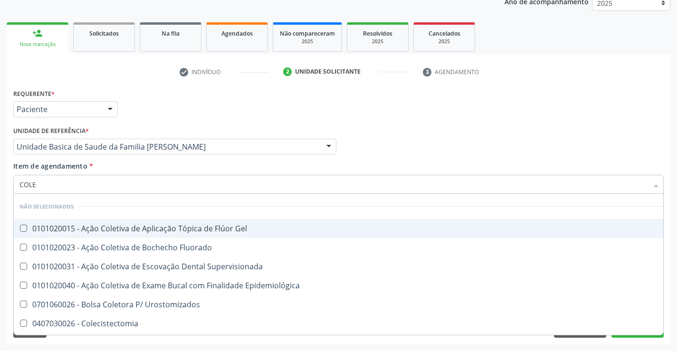
type input "COLES"
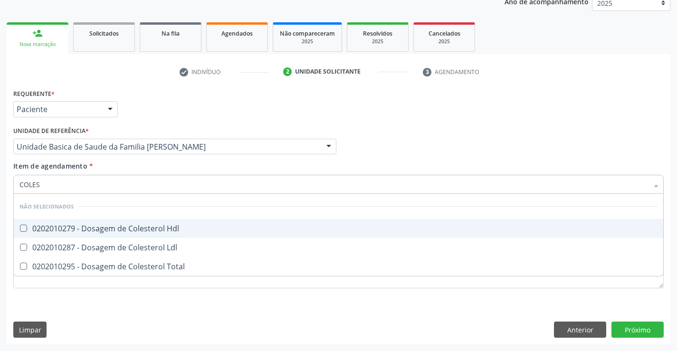
click at [143, 220] on span "0202010279 - Dosagem de Colesterol Hdl" at bounding box center [339, 228] width 650 height 19
checkbox Hdl "true"
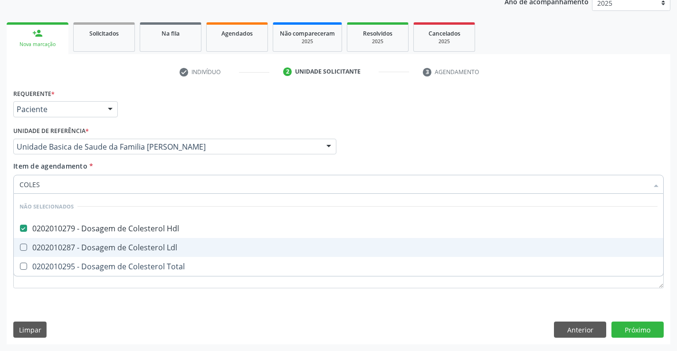
drag, startPoint x: 152, startPoint y: 242, endPoint x: 149, endPoint y: 254, distance: 12.1
click at [152, 244] on div "0202010287 - Dosagem de Colesterol Ldl" at bounding box center [338, 248] width 638 height 8
checkbox Ldl "true"
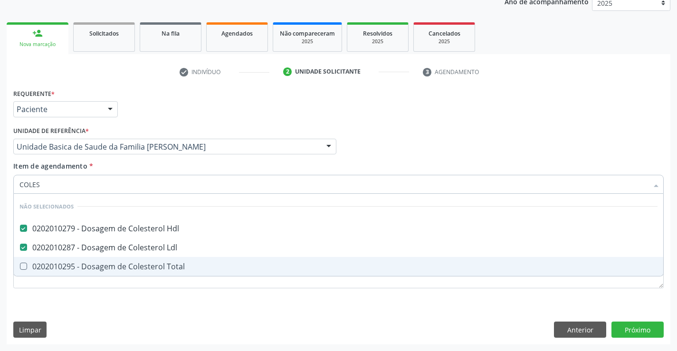
click at [147, 267] on div "0202010295 - Dosagem de Colesterol Total" at bounding box center [338, 267] width 638 height 8
checkbox Total "true"
type input "COLES"
click at [132, 285] on div "Requerente * Paciente Profissional de Saúde Paciente Nenhum resultado encontrad…" at bounding box center [338, 193] width 650 height 215
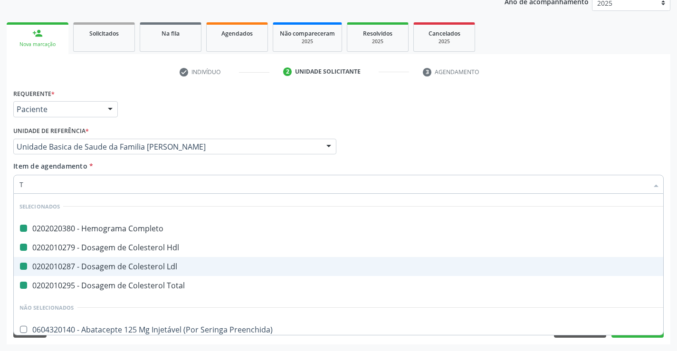
type input "TR"
checkbox Completo "false"
checkbox Ldl "false"
checkbox Hdl "false"
checkbox Total "false"
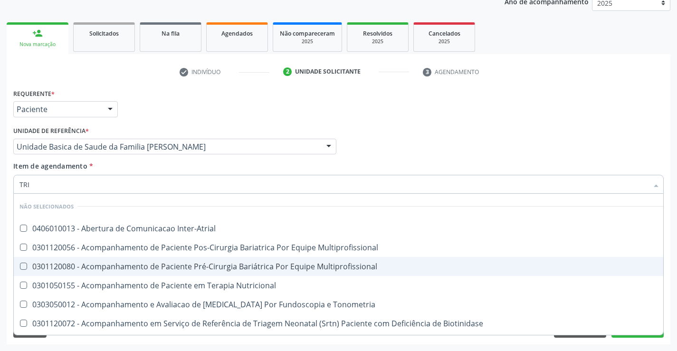
type input "TRIG"
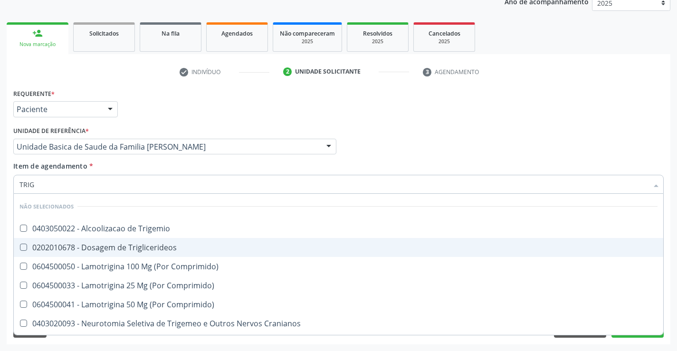
click at [114, 244] on div "0202010678 - Dosagem de Triglicerideos" at bounding box center [338, 248] width 638 height 8
checkbox Triglicerideos "true"
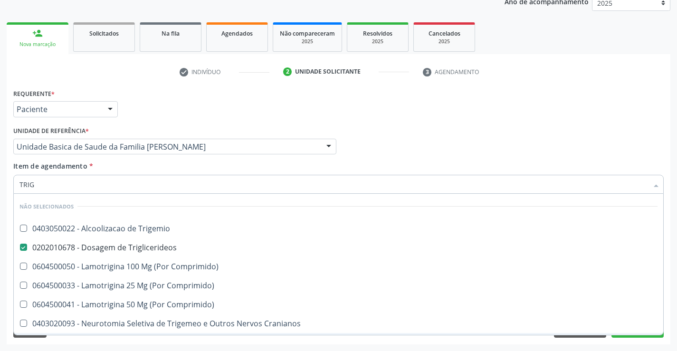
type input "TRIG"
drag, startPoint x: 121, startPoint y: 345, endPoint x: 113, endPoint y: 271, distance: 74.6
click at [122, 343] on div "Acompanhamento Acompanhe a situação das marcações correntes e finalizadas Relat…" at bounding box center [338, 142] width 677 height 419
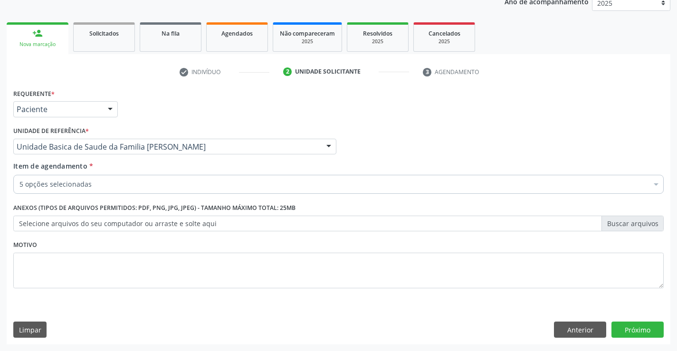
checkbox Completo "true"
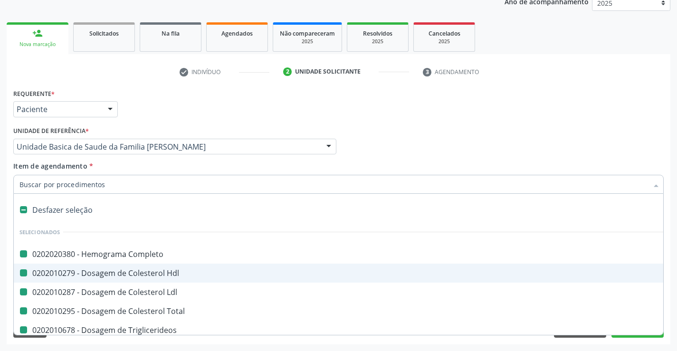
type input "U"
checkbox Completo "false"
checkbox Ldl "false"
checkbox Hdl "false"
checkbox Total "false"
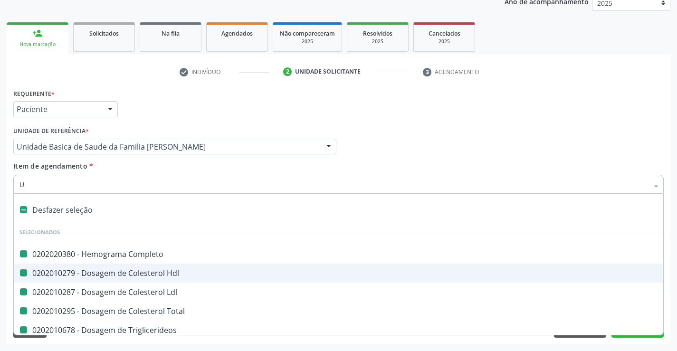
checkbox Triglicerideos "false"
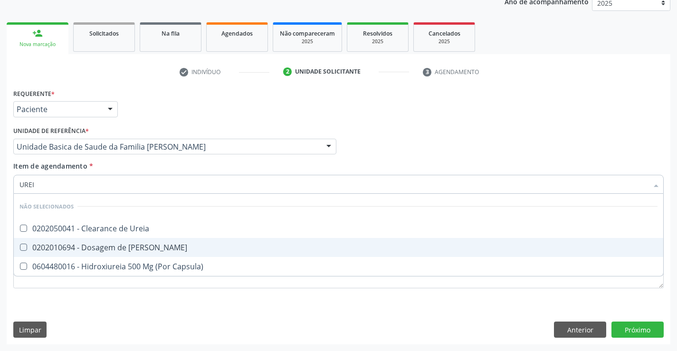
type input "UREIA"
click at [126, 247] on div "0202010694 - Dosagem de [PERSON_NAME]" at bounding box center [338, 248] width 638 height 8
checkbox Ureia "true"
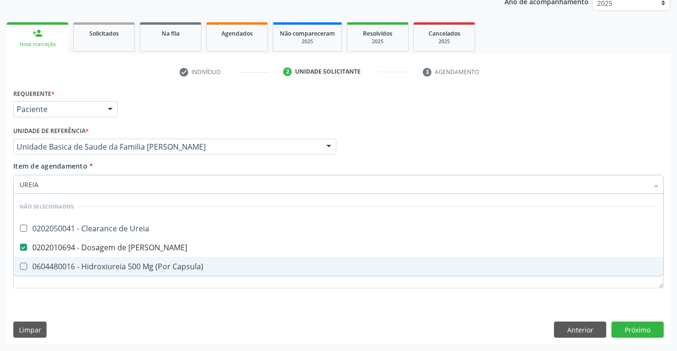
type input "UREIA"
click at [105, 301] on div "Requerente * Paciente Profissional de Saúde Paciente Nenhum resultado encontrad…" at bounding box center [338, 193] width 650 height 215
checkbox Ureia "true"
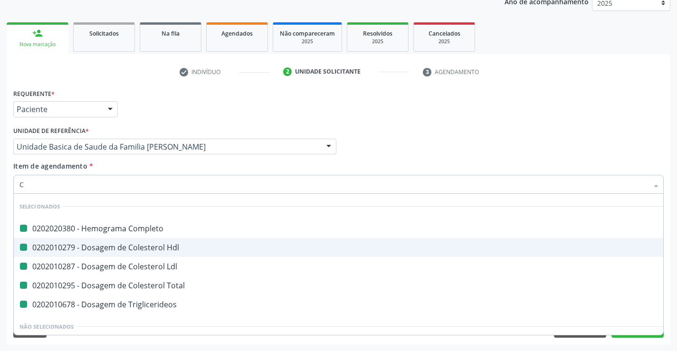
type input "CR"
checkbox Completo "false"
checkbox Ldl "false"
checkbox Hdl "false"
checkbox Total "false"
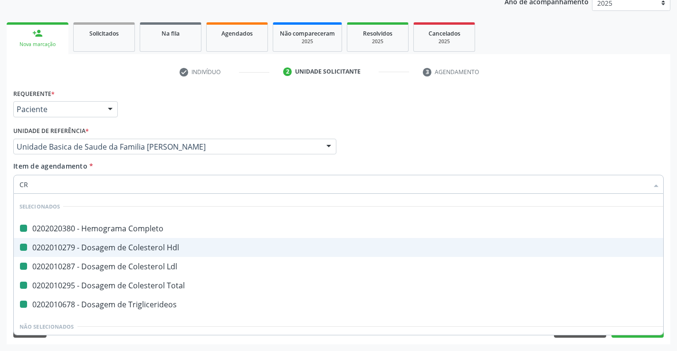
checkbox Triglicerideos "false"
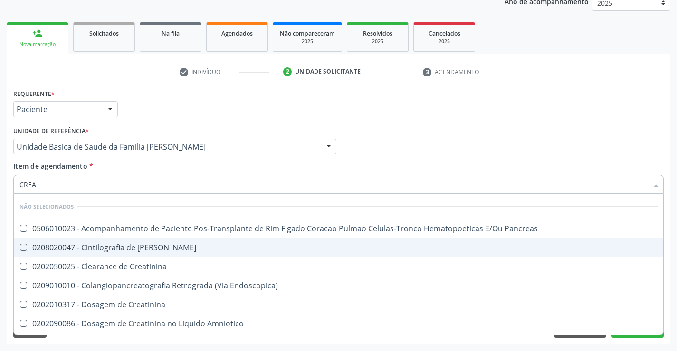
type input "CREAT"
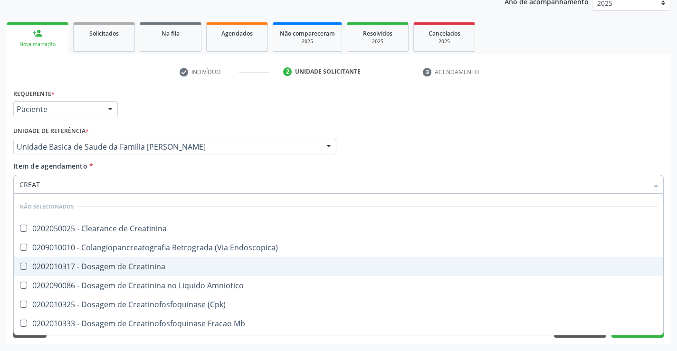
click at [123, 269] on div "0202010317 - Dosagem de Creatinina" at bounding box center [338, 267] width 638 height 8
checkbox Creatinina "true"
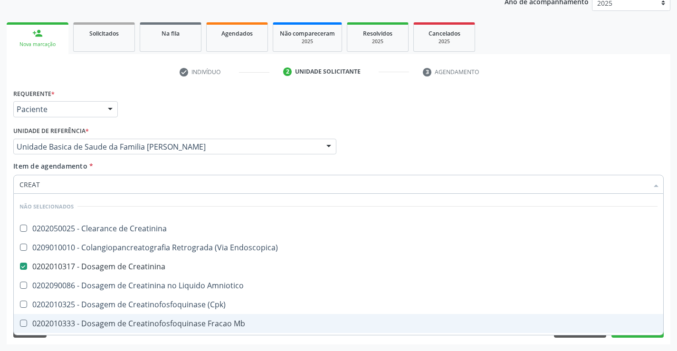
type input "CREAT"
click at [133, 341] on div "Requerente * Paciente Profissional de Saúde Paciente Nenhum resultado encontrad…" at bounding box center [339, 215] width 664 height 258
checkbox Creatinina "true"
checkbox Endoscopica\) "true"
checkbox Amniotico "true"
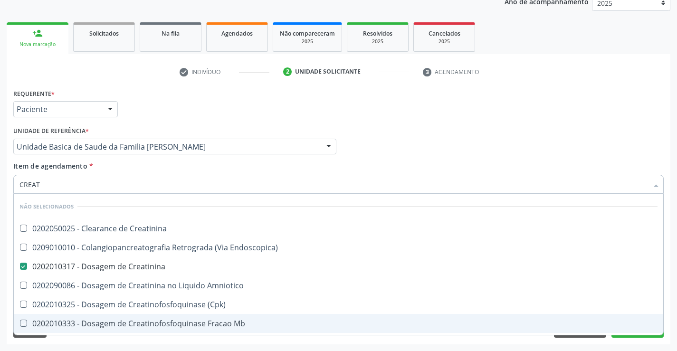
checkbox \(Cpk\) "true"
checkbox Oncologia "true"
checkbox Mb "true"
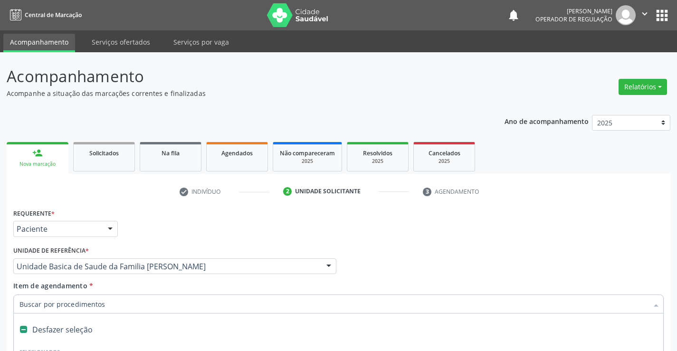
scroll to position [120, 0]
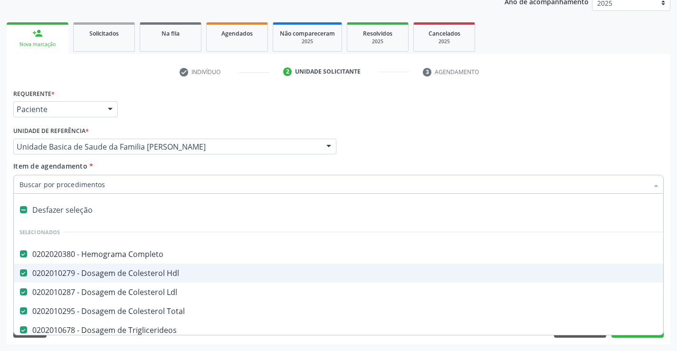
drag, startPoint x: 0, startPoint y: 0, endPoint x: 101, endPoint y: 184, distance: 209.7
click at [101, 184] on input "Item de agendamento *" at bounding box center [333, 184] width 629 height 19
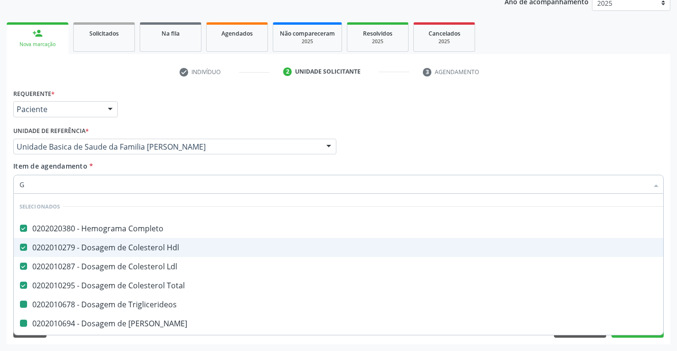
type input "GL"
checkbox Triglicerideos "false"
checkbox Ureia "false"
checkbox Creatinina "false"
checkbox \(Tgo\) "false"
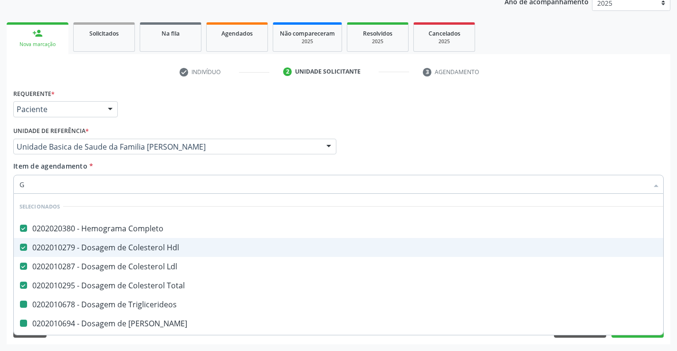
checkbox \(Tgp\) "false"
checkbox Urico "false"
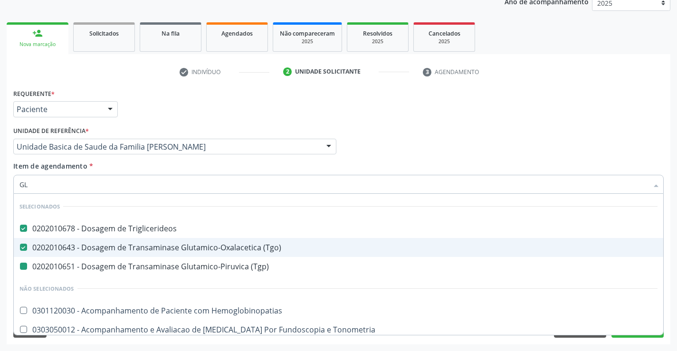
type input "GLI"
checkbox \(Tgp\) "false"
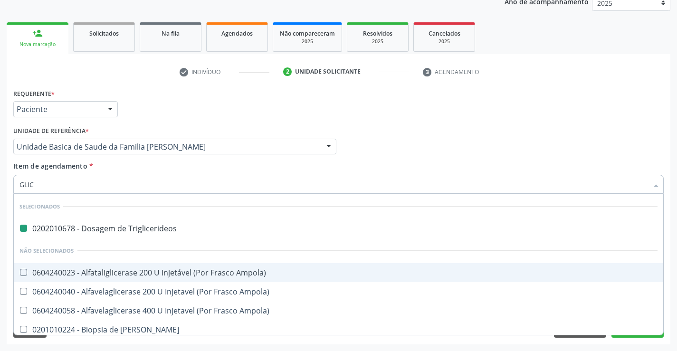
type input "GLICO"
checkbox Triglicerideos "false"
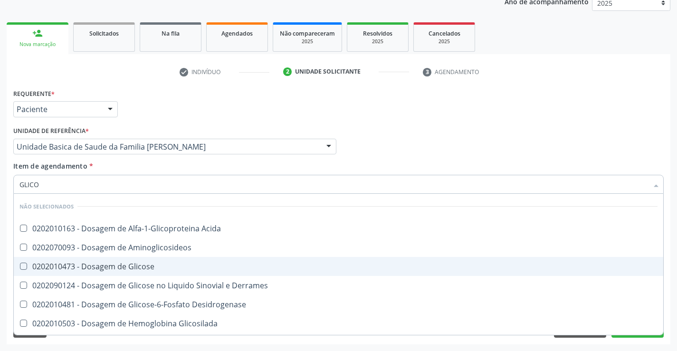
click at [126, 269] on div "0202010473 - Dosagem de Glicose" at bounding box center [338, 267] width 638 height 8
checkbox Glicose "true"
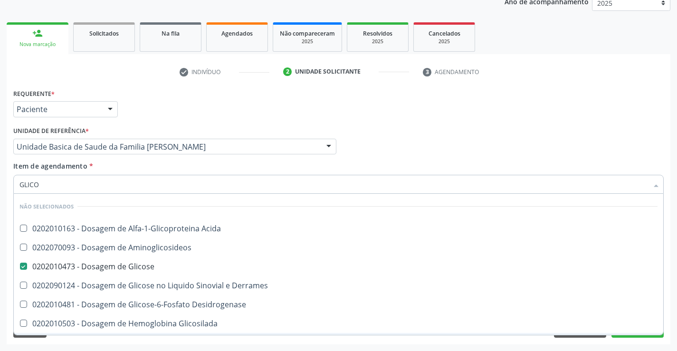
type input "GLICO"
click at [150, 343] on div "Requerente * Paciente Profissional de Saúde Paciente Nenhum resultado encontrad…" at bounding box center [339, 215] width 664 height 258
checkbox Acida "true"
checkbox Desidrogenase "true"
checkbox Glicosilada "true"
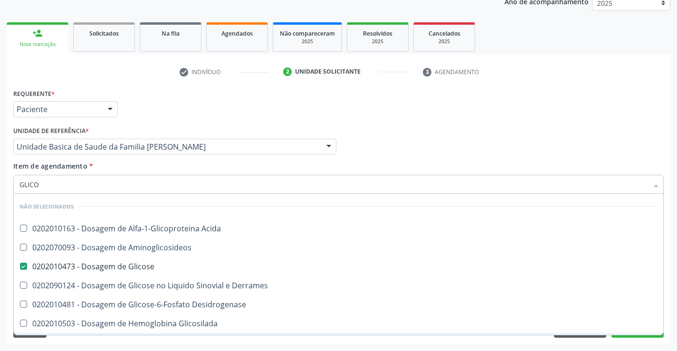
checkbox Quantitativa "true"
checkbox Urina "true"
checkbox Glicose "true"
checkbox Derrames "true"
checkbox Aminoglicosideos "true"
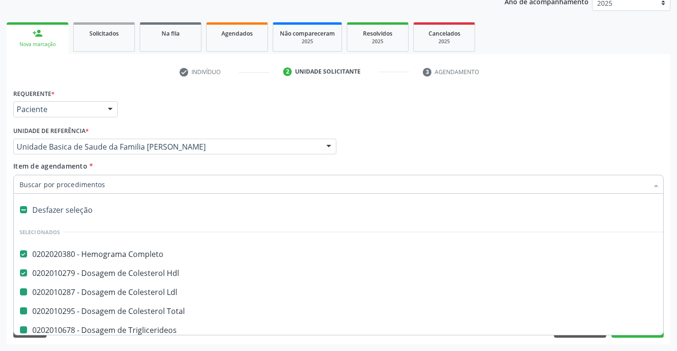
type input "F"
checkbox Ldl "false"
checkbox Triglicerideos "false"
checkbox Ureia "false"
checkbox Creatinina "false"
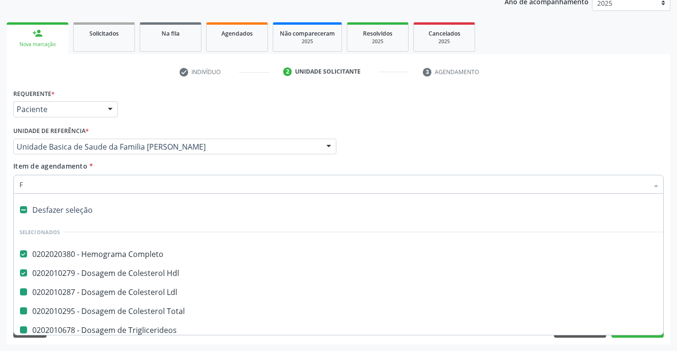
checkbox Urina "false"
checkbox \(Tgo\) "false"
checkbox Total "false"
checkbox \(Tgp\) "false"
checkbox Urico "false"
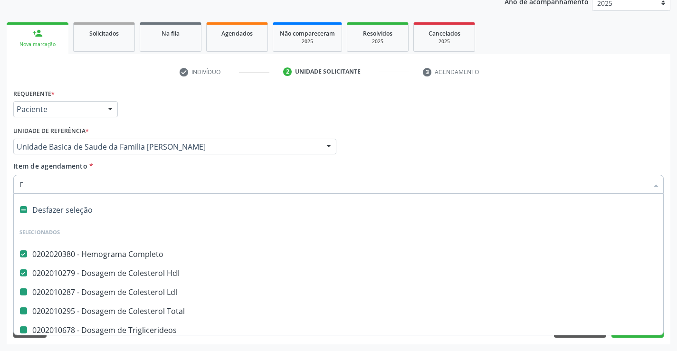
checkbox Glicose "false"
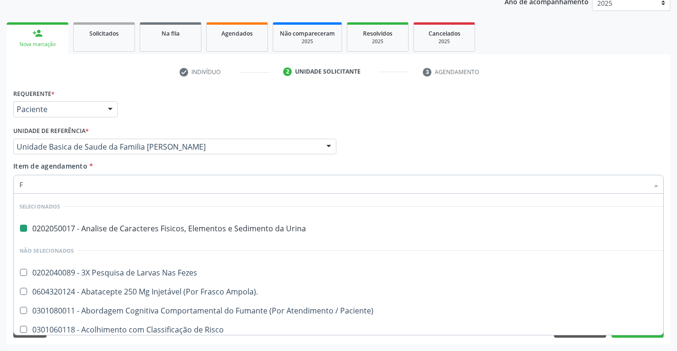
type input "FE"
checkbox Urina "false"
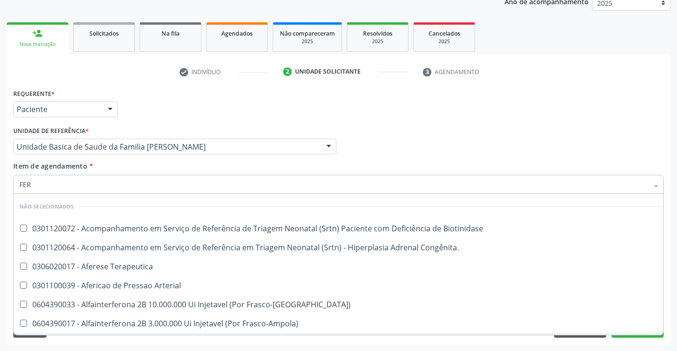
type input "FERR"
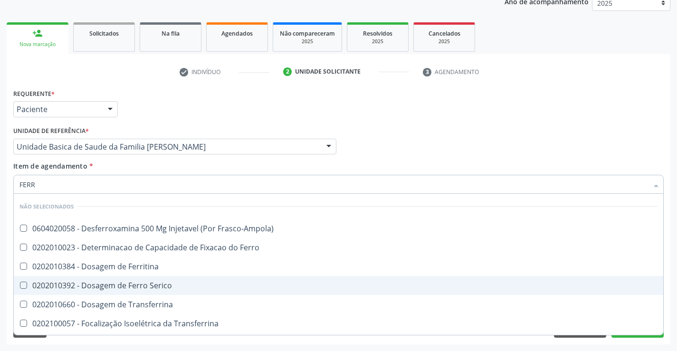
click at [133, 284] on div "0202010392 - Dosagem de Ferro Serico" at bounding box center [338, 286] width 638 height 8
checkbox Serico "true"
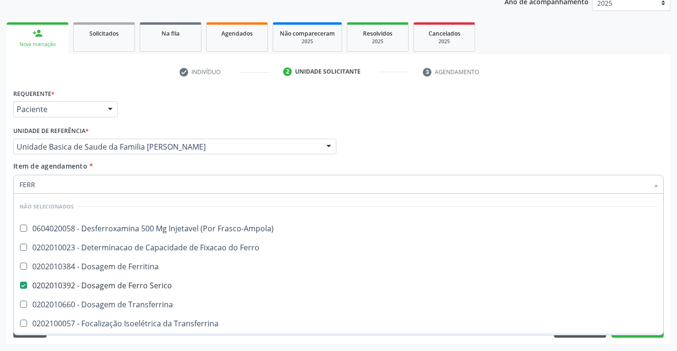
type input "FERR"
click at [125, 340] on div "Requerente * Paciente Profissional de Saúde Paciente Nenhum resultado encontrad…" at bounding box center [339, 215] width 664 height 258
checkbox Frasco-Ampola\) "true"
checkbox Ferritina "true"
checkbox Transferrina "true"
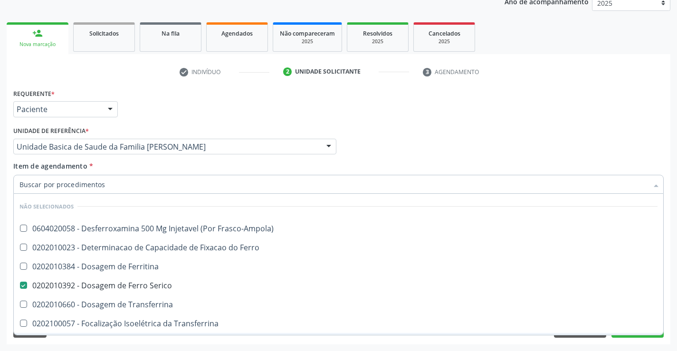
checkbox Transferrina "true"
checkbox Ml\) "true"
checkbox \(Nefroplastia\) "true"
checkbox Ferro "true"
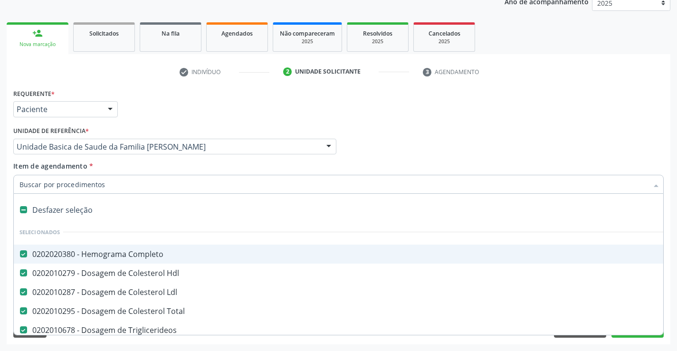
click at [108, 186] on input "Item de agendamento *" at bounding box center [333, 184] width 629 height 19
type input "F"
checkbox Triglicerideos "false"
checkbox Ureia "false"
checkbox Creatinina "false"
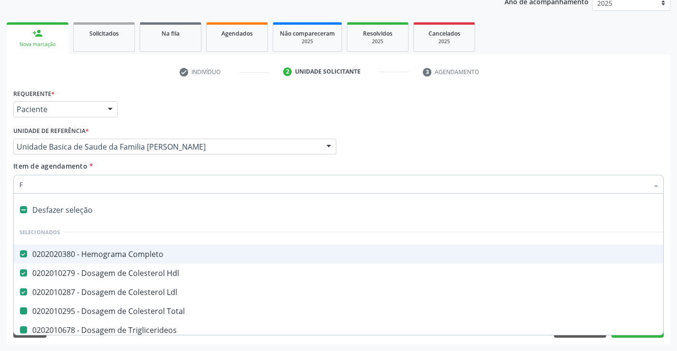
checkbox Urina "false"
checkbox Total "false"
checkbox \(Tgo\) "false"
checkbox \(Tgp\) "false"
checkbox Urico "false"
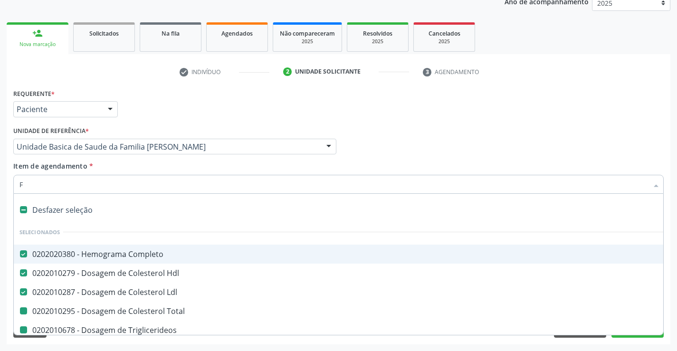
checkbox Glicose "false"
checkbox Serico "false"
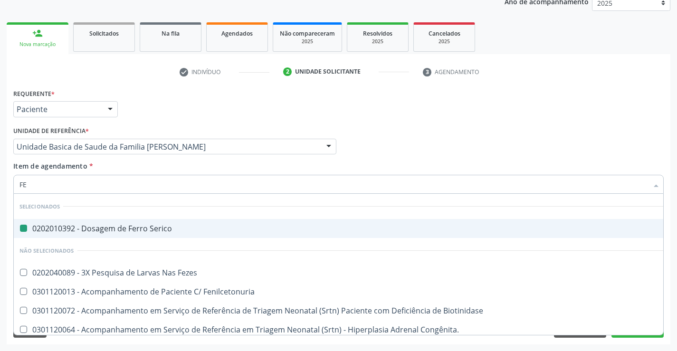
type input "FEZ"
checkbox Serico "false"
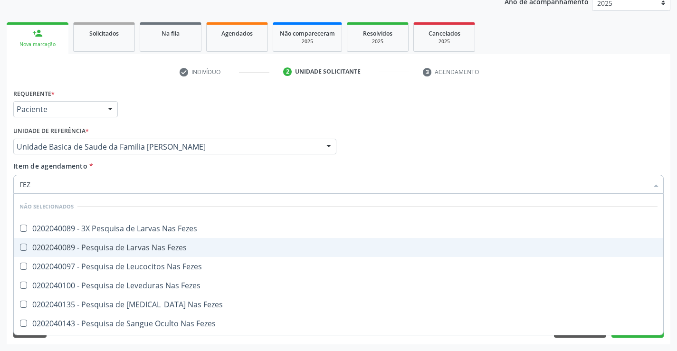
click at [117, 245] on div "0202040089 - Pesquisa de Larvas Nas Fezes" at bounding box center [338, 248] width 638 height 8
checkbox Fezes "true"
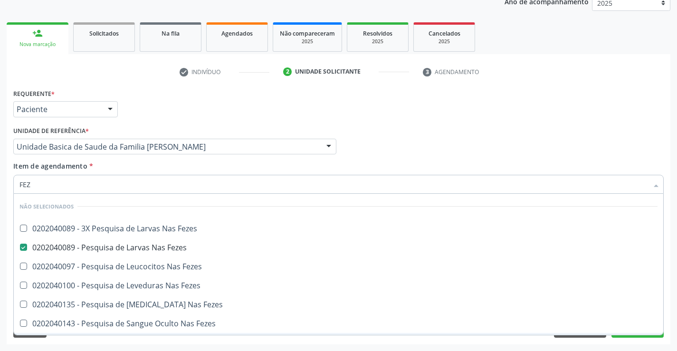
click at [125, 346] on div "Acompanhamento Acompanhe a situação das marcações correntes e finalizadas Relat…" at bounding box center [338, 142] width 677 height 419
checkbox Fezes "true"
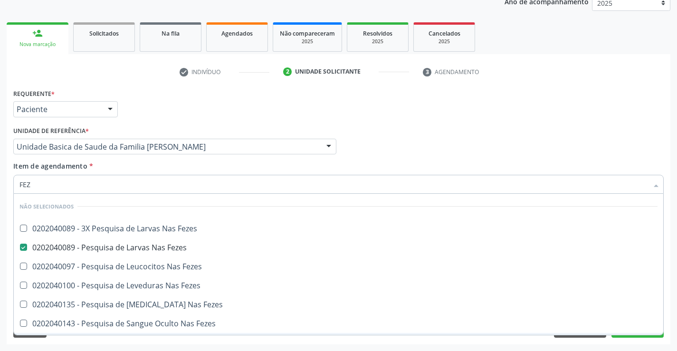
checkbox Fezes "true"
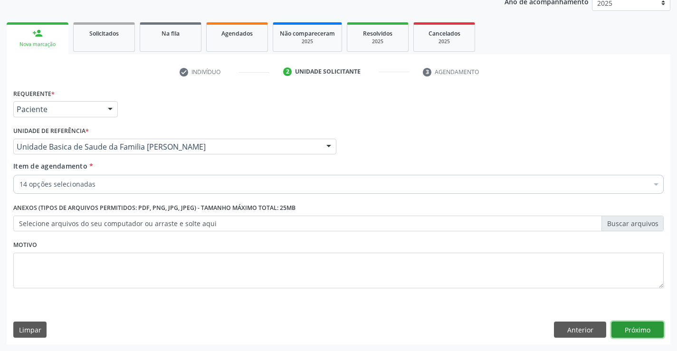
click at [640, 327] on button "Próximo" at bounding box center [638, 330] width 52 height 16
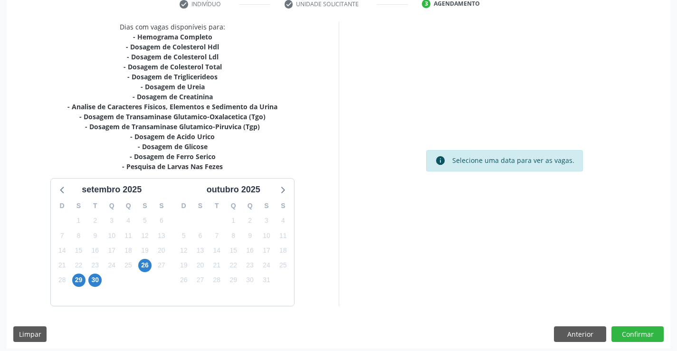
scroll to position [192, 0]
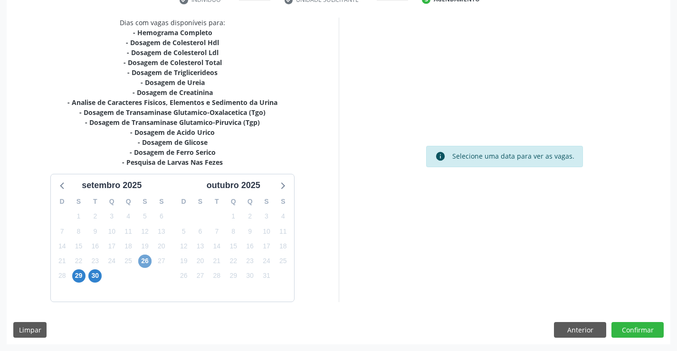
click at [146, 260] on span "26" at bounding box center [144, 261] width 13 height 13
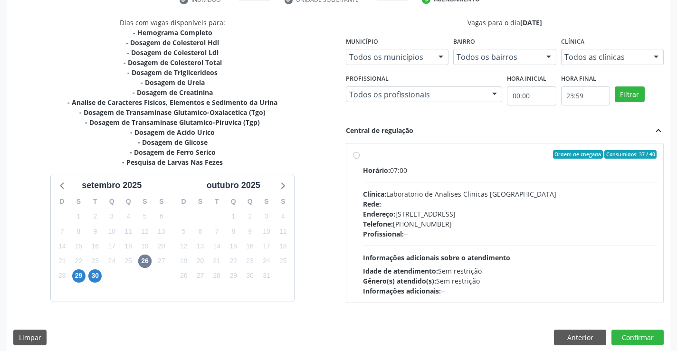
click at [363, 154] on label "Ordem de chegada Consumidos: 37 / 40 Horário: 07:00 Clínica: Laboratorio de Ana…" at bounding box center [510, 223] width 294 height 146
click at [357, 154] on input "Ordem de chegada Consumidos: 37 / 40 Horário: 07:00 Clínica: Laboratorio de Ana…" at bounding box center [356, 154] width 7 height 9
radio input "true"
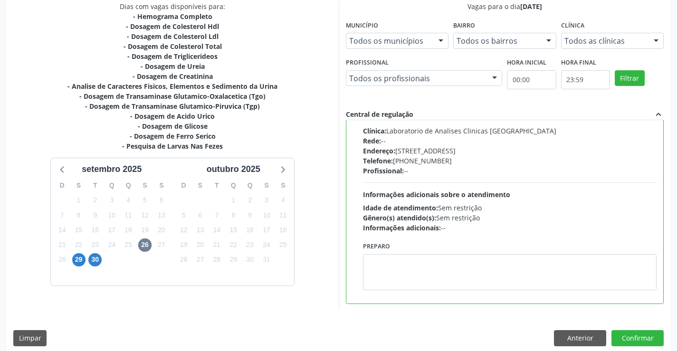
scroll to position [217, 0]
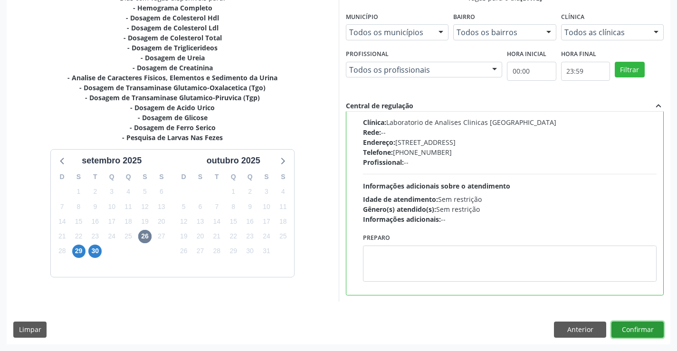
click at [637, 328] on button "Confirmar" at bounding box center [638, 330] width 52 height 16
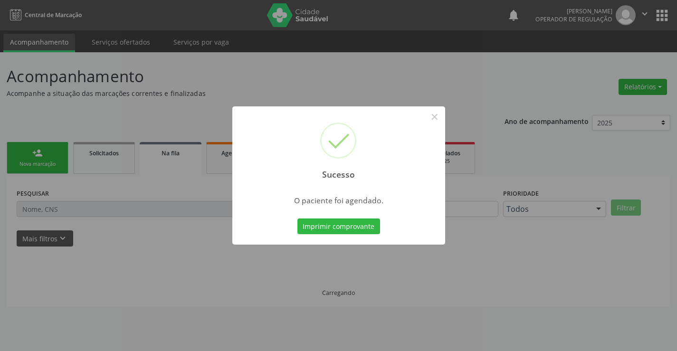
scroll to position [0, 0]
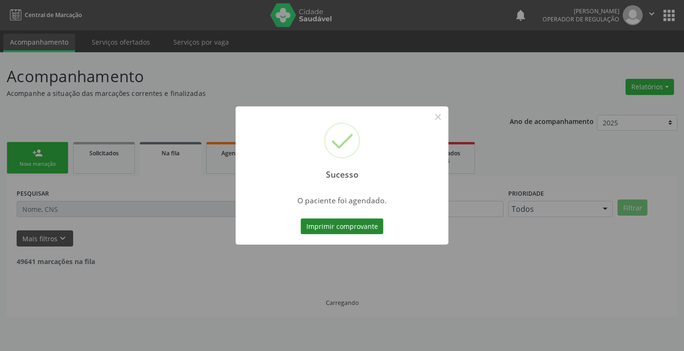
click at [366, 221] on button "Imprimir comprovante" at bounding box center [342, 227] width 83 height 16
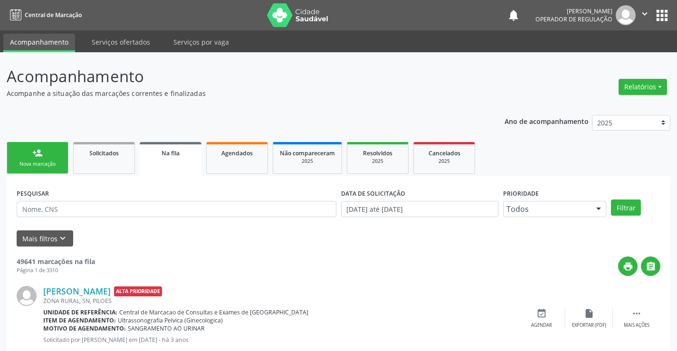
click at [57, 152] on link "person_add Nova marcação" at bounding box center [38, 158] width 62 height 32
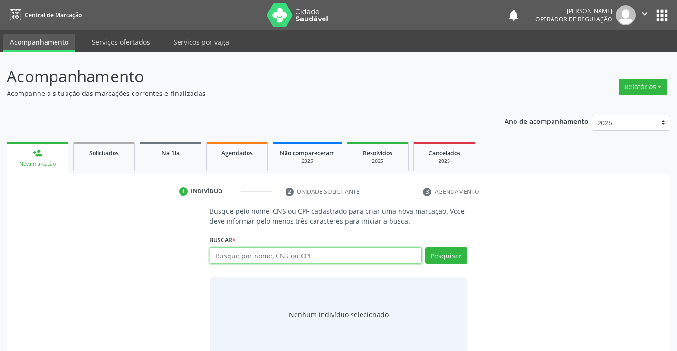
click at [259, 256] on input "text" at bounding box center [316, 256] width 212 height 16
type input "702403540893129"
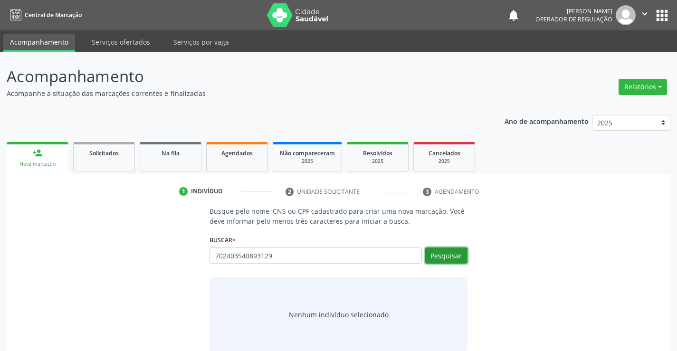
click at [451, 255] on button "Pesquisar" at bounding box center [446, 256] width 42 height 16
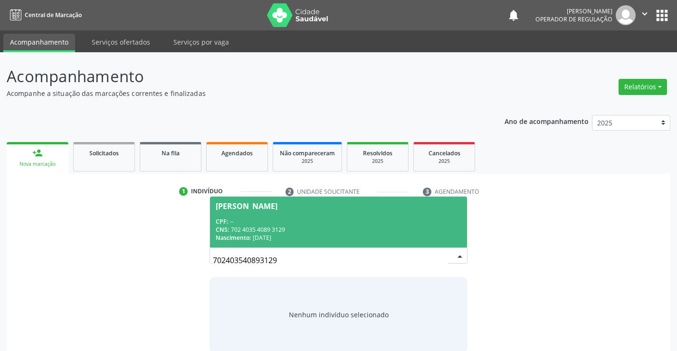
click at [401, 226] on div "CNS: 702 4035 4089 3129" at bounding box center [338, 230] width 245 height 8
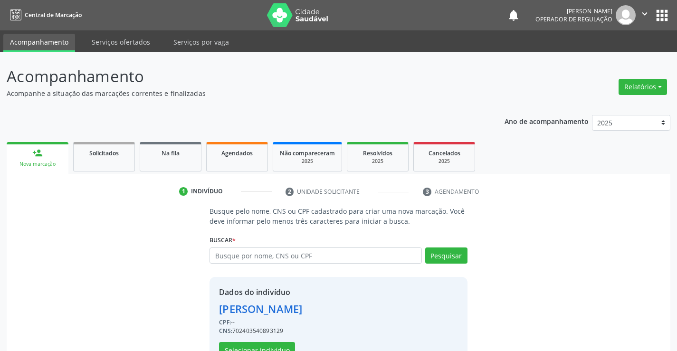
scroll to position [30, 0]
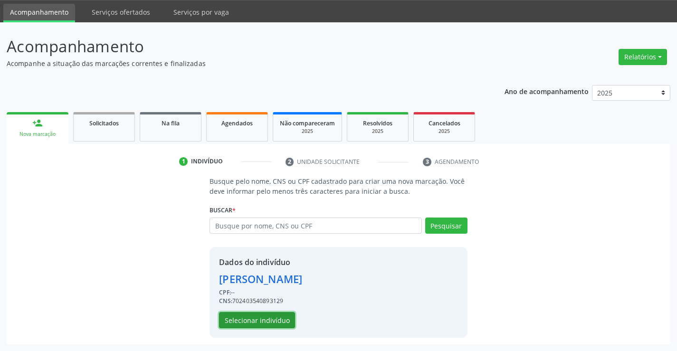
click at [277, 321] on button "Selecionar indivíduo" at bounding box center [257, 320] width 76 height 16
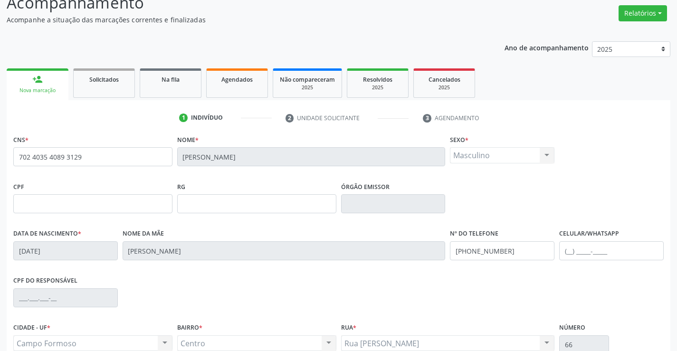
scroll to position [164, 0]
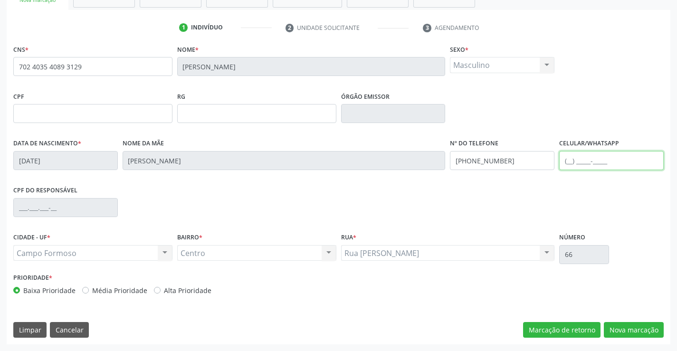
click at [569, 161] on input "text" at bounding box center [611, 160] width 105 height 19
type input "(74) 98804-5041"
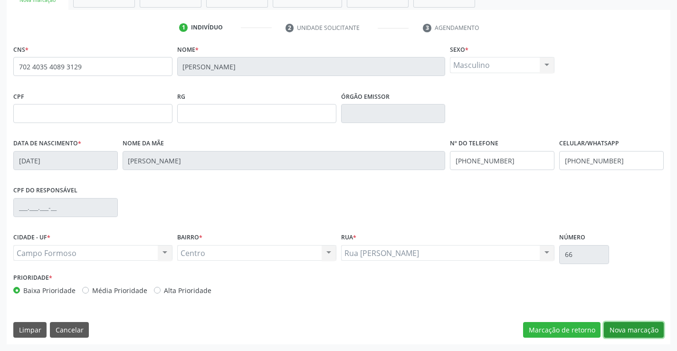
click at [633, 331] on button "Nova marcação" at bounding box center [634, 330] width 60 height 16
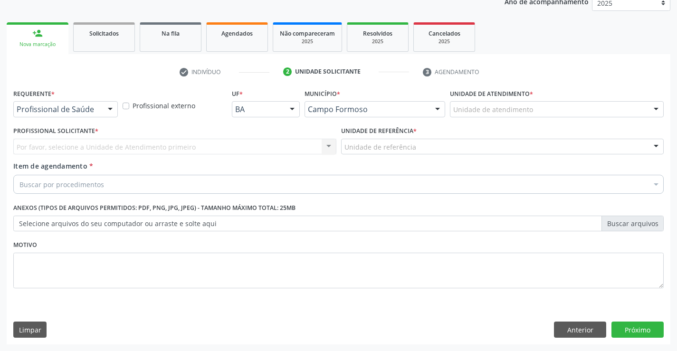
scroll to position [120, 0]
click at [110, 110] on div at bounding box center [110, 110] width 14 height 16
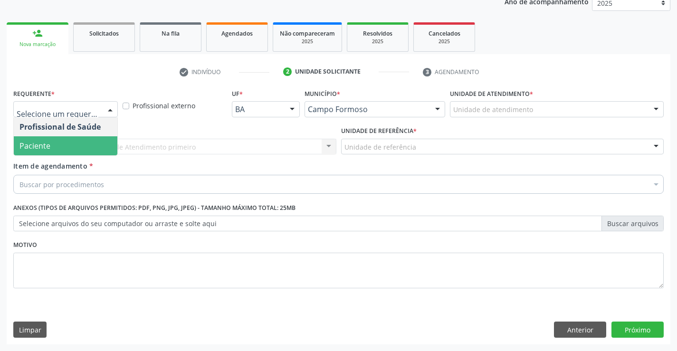
click at [85, 145] on span "Paciente" at bounding box center [66, 145] width 104 height 19
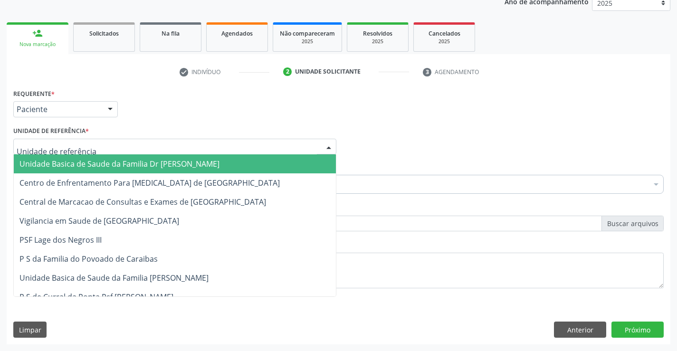
click at [266, 143] on div at bounding box center [174, 147] width 323 height 16
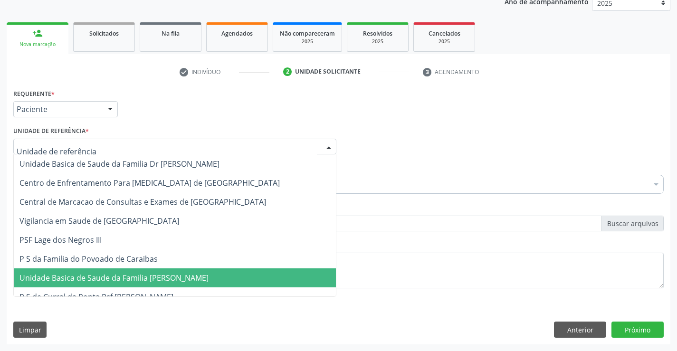
click at [160, 275] on span "Unidade Basica de Saude da Familia [PERSON_NAME]" at bounding box center [113, 278] width 189 height 10
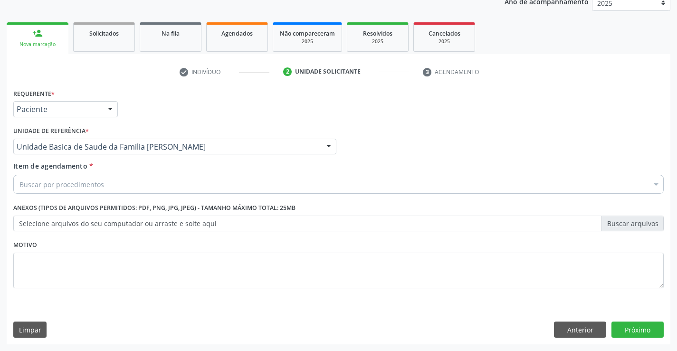
click at [148, 184] on div "Buscar por procedimentos" at bounding box center [338, 184] width 650 height 19
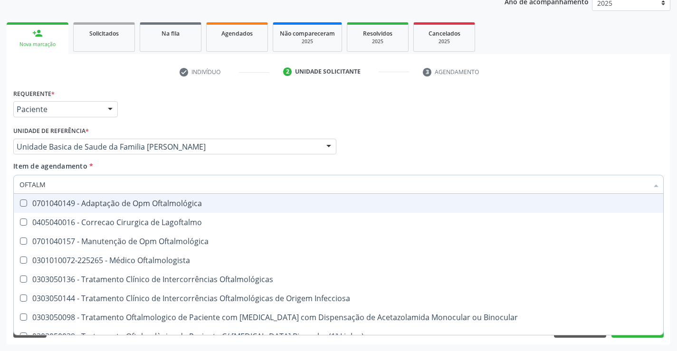
type input "OFTALMO"
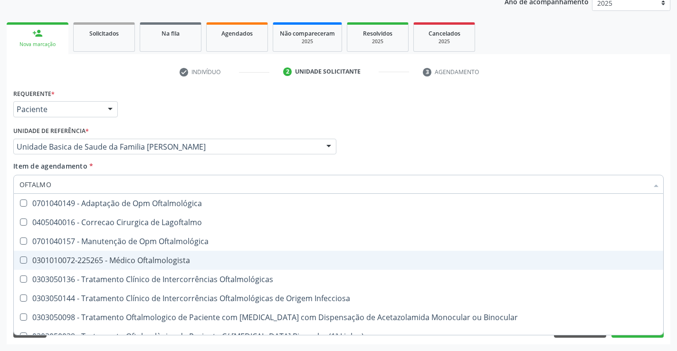
click at [166, 257] on div "0301010072-225265 - Médico Oftalmologista" at bounding box center [338, 261] width 638 height 8
checkbox Oftalmologista "true"
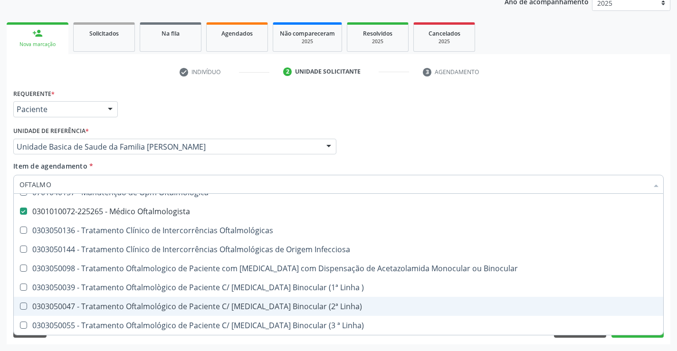
scroll to position [143, 0]
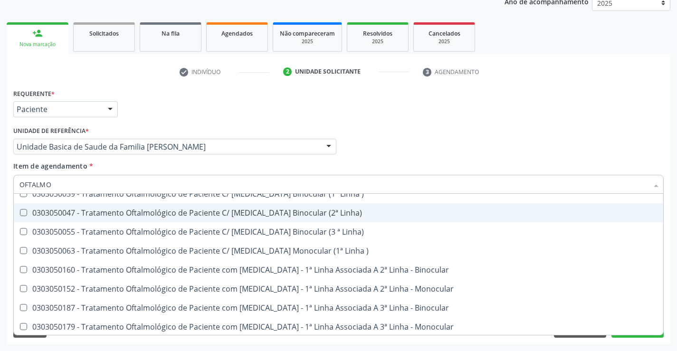
click at [279, 339] on div "Requerente * Paciente Profissional de Saúde Paciente Nenhum resultado encontrad…" at bounding box center [339, 215] width 664 height 258
checkbox Lagoftalmo "true"
checkbox Oftalmologista "false"
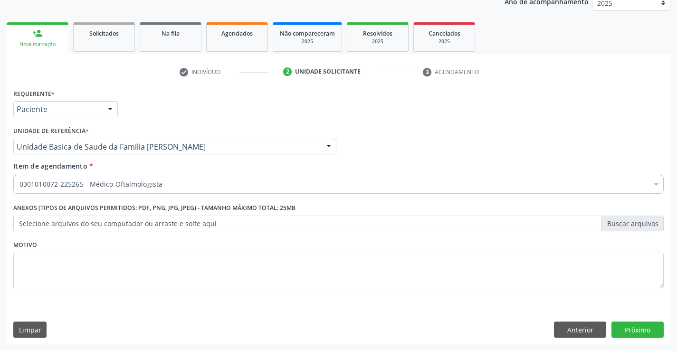
scroll to position [0, 0]
click at [624, 330] on button "Próximo" at bounding box center [638, 330] width 52 height 16
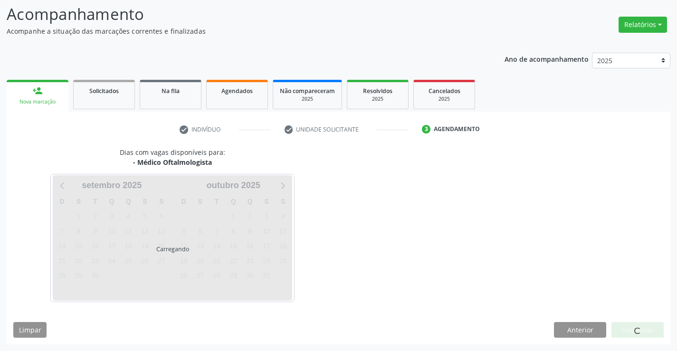
scroll to position [90, 0]
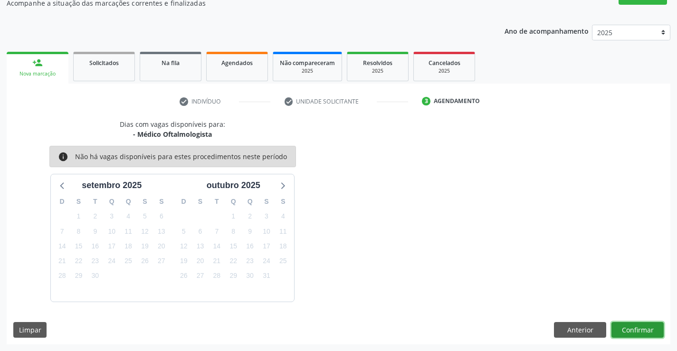
click at [624, 330] on button "Confirmar" at bounding box center [638, 330] width 52 height 16
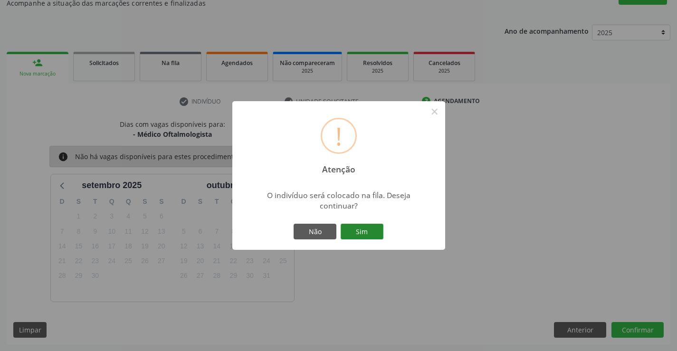
click at [360, 229] on button "Sim" at bounding box center [362, 232] width 43 height 16
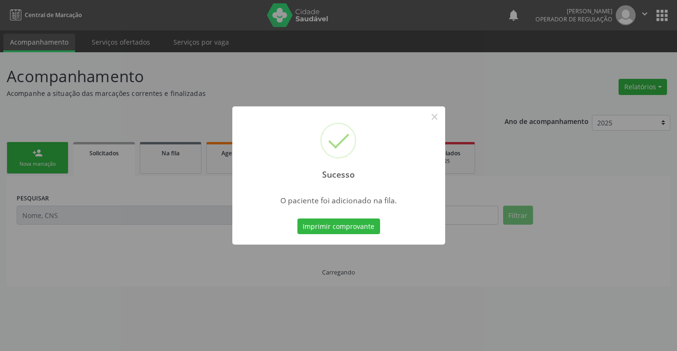
scroll to position [0, 0]
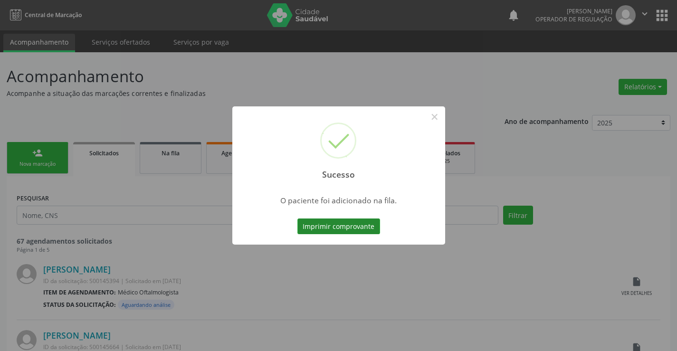
click at [360, 226] on button "Imprimir comprovante" at bounding box center [338, 227] width 83 height 16
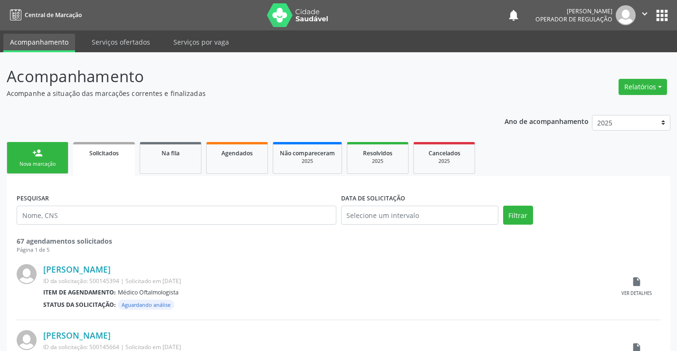
click at [62, 164] on link "person_add Nova marcação" at bounding box center [38, 158] width 62 height 32
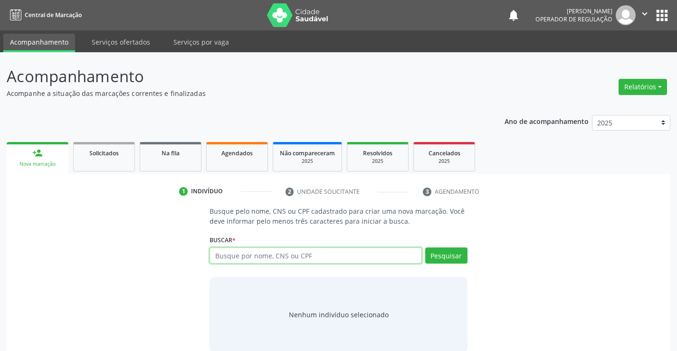
click at [286, 254] on input "text" at bounding box center [316, 256] width 212 height 16
type input "709208225128032"
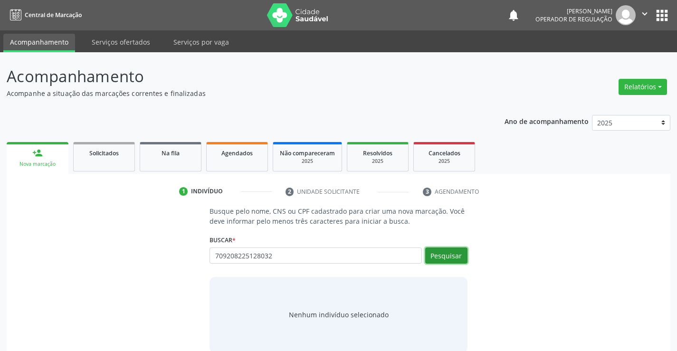
click at [454, 256] on button "Pesquisar" at bounding box center [446, 256] width 42 height 16
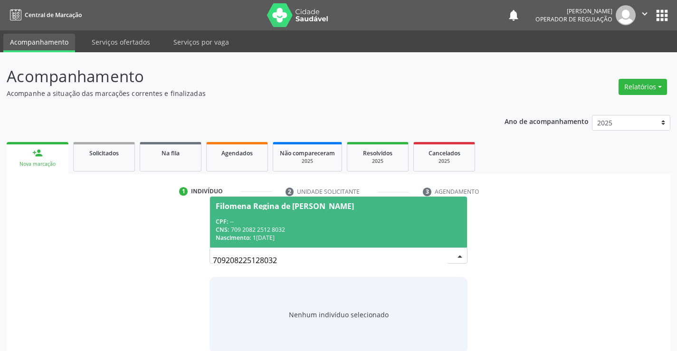
click at [384, 216] on span "Filomena Regina de Jesus Silva CPF: -- CNS: 709 2082 2512 8032 Nascimento: 13/0…" at bounding box center [338, 222] width 257 height 51
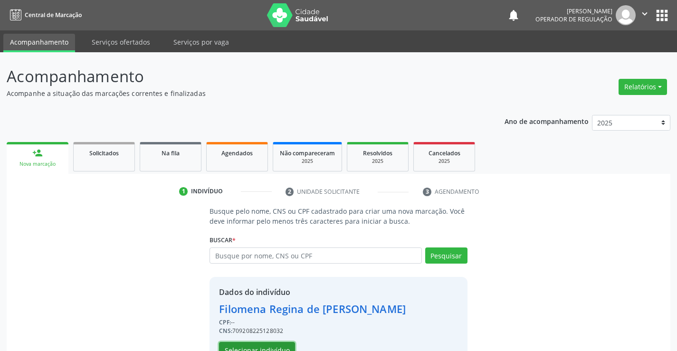
click at [278, 345] on button "Selecionar indivíduo" at bounding box center [257, 350] width 76 height 16
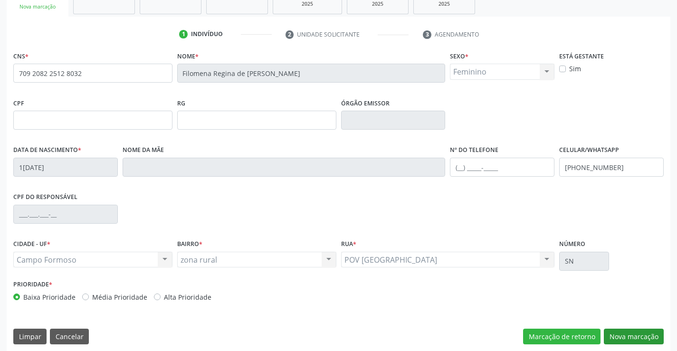
scroll to position [164, 0]
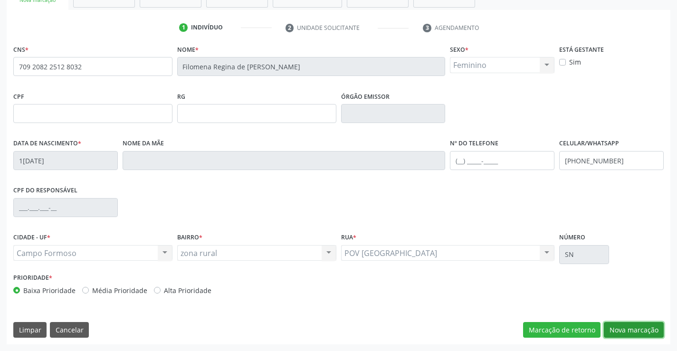
click at [643, 329] on button "Nova marcação" at bounding box center [634, 330] width 60 height 16
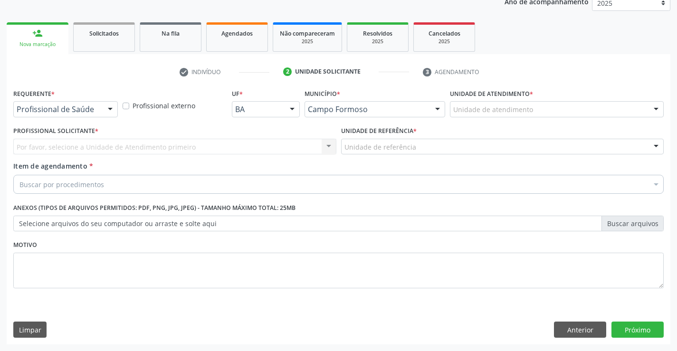
scroll to position [120, 0]
click at [108, 110] on div at bounding box center [110, 110] width 14 height 16
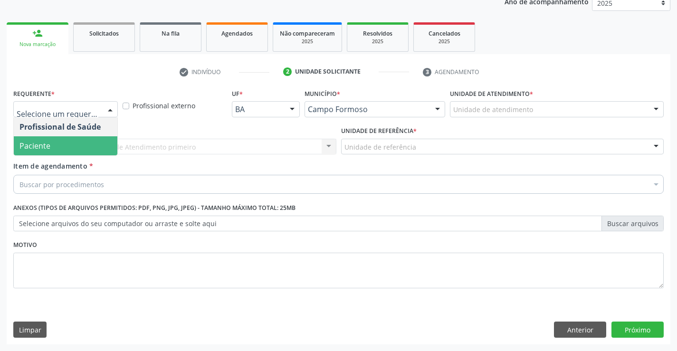
click at [88, 142] on span "Paciente" at bounding box center [66, 145] width 104 height 19
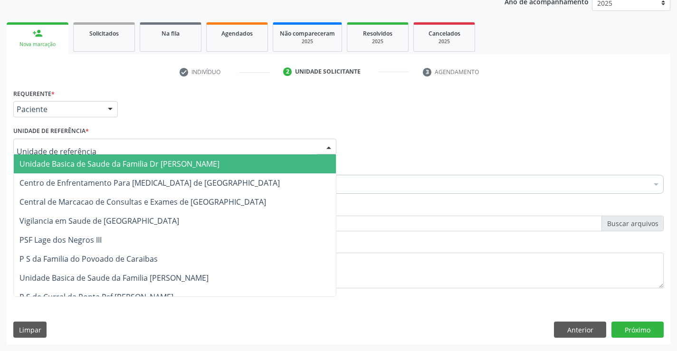
click at [108, 150] on div at bounding box center [174, 147] width 323 height 16
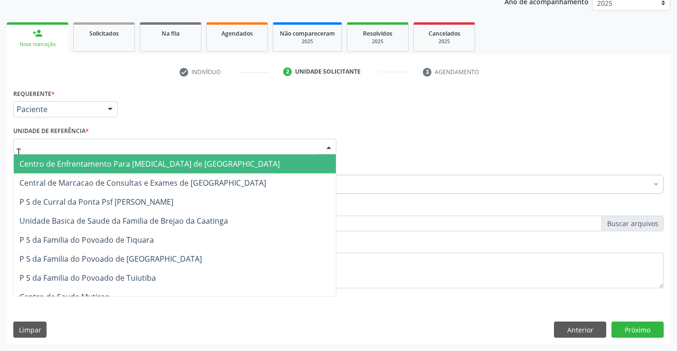
type input "TI"
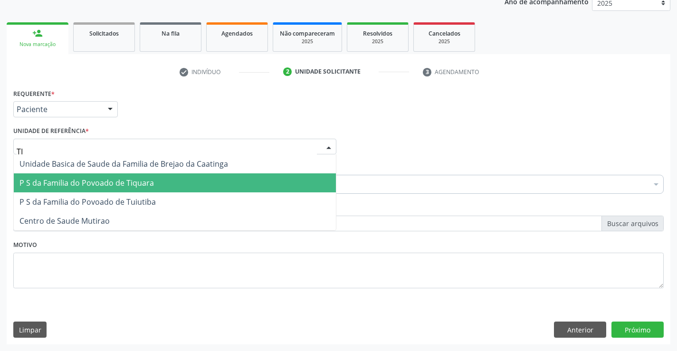
click at [115, 179] on span "P S da Familia do Povoado de Tiquara" at bounding box center [86, 183] width 134 height 10
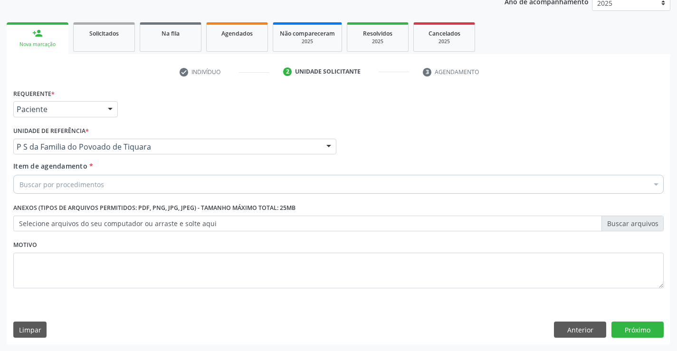
click at [115, 186] on div "Buscar por procedimentos" at bounding box center [338, 184] width 650 height 19
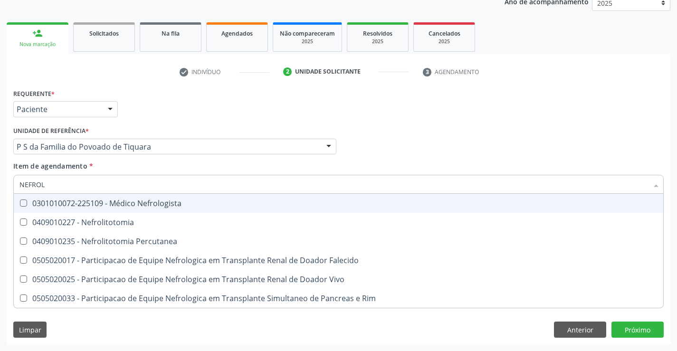
type input "NEFROLO"
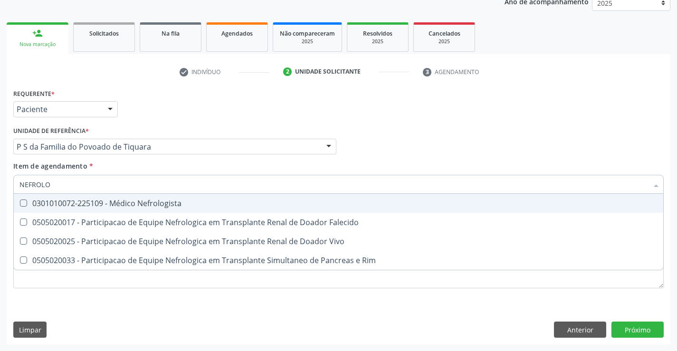
click at [144, 203] on div "0301010072-225109 - Médico Nefrologista" at bounding box center [338, 204] width 638 height 8
checkbox Nefrologista "true"
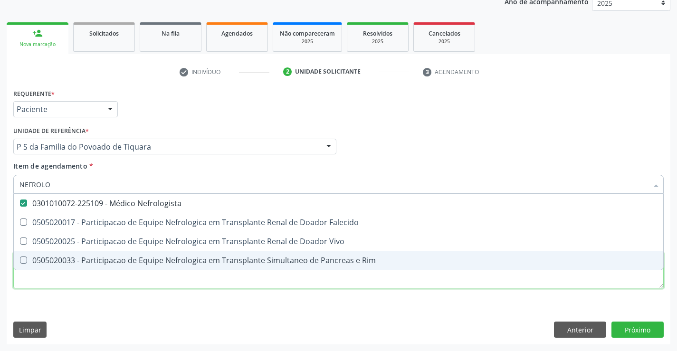
click at [161, 288] on div "Requerente * Paciente Profissional de Saúde Paciente Nenhum resultado encontrad…" at bounding box center [338, 193] width 650 height 215
checkbox Falecido "true"
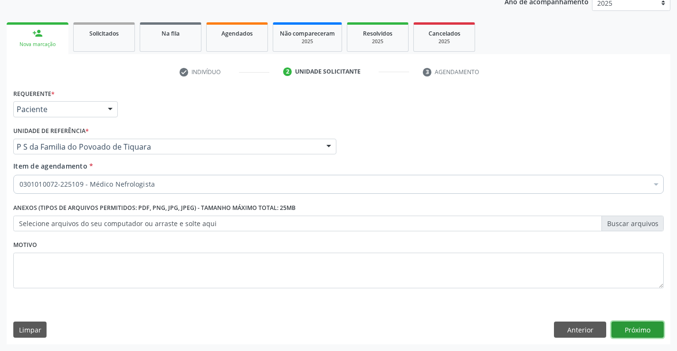
click at [632, 328] on button "Próximo" at bounding box center [638, 330] width 52 height 16
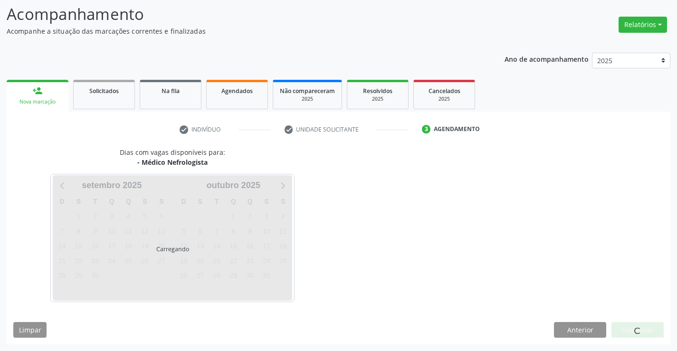
scroll to position [62, 0]
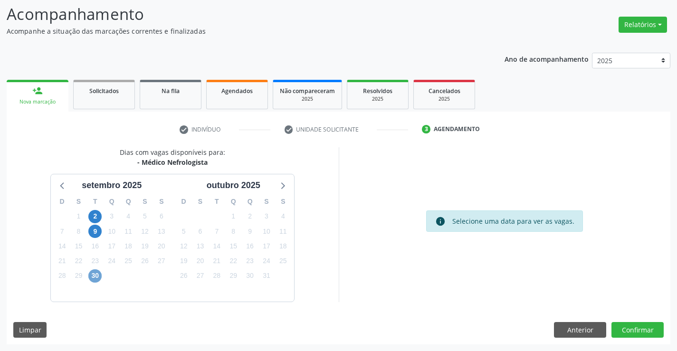
click at [95, 277] on span "30" at bounding box center [94, 275] width 13 height 13
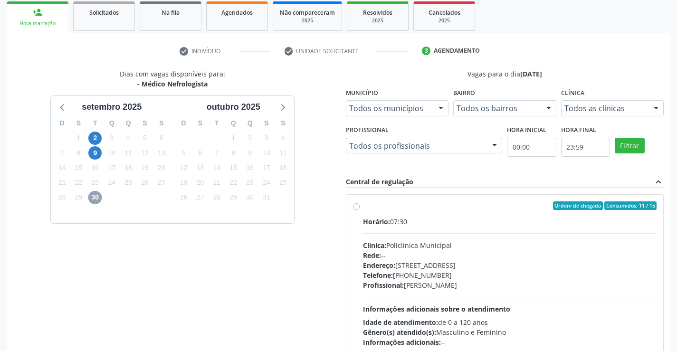
scroll to position [157, 0]
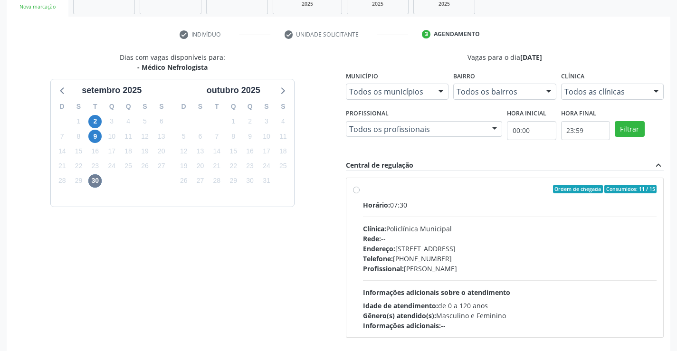
click at [363, 192] on label "Ordem de chegada Consumidos: 11 / 15 Horário: 07:30 Clínica: Policlínica Munici…" at bounding box center [510, 258] width 294 height 146
click at [354, 192] on input "Ordem de chegada Consumidos: 11 / 15 Horário: 07:30 Clínica: Policlínica Munici…" at bounding box center [356, 189] width 7 height 9
radio input "true"
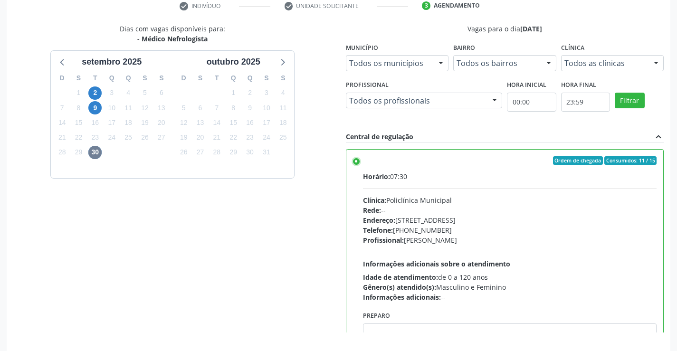
scroll to position [217, 0]
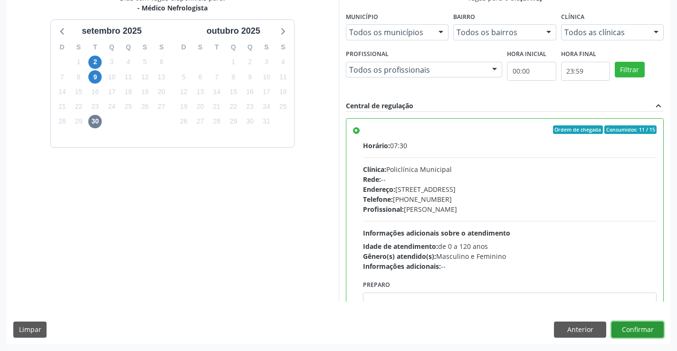
click at [634, 333] on button "Confirmar" at bounding box center [638, 330] width 52 height 16
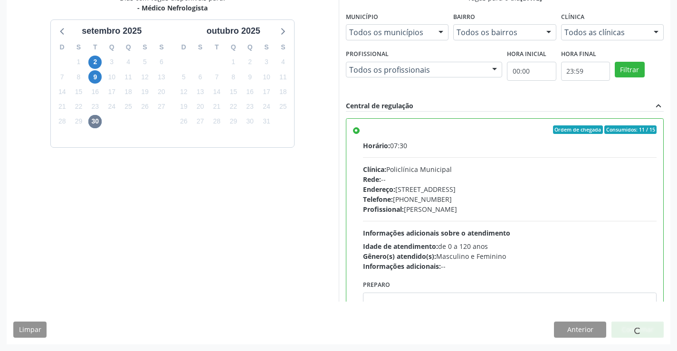
scroll to position [0, 0]
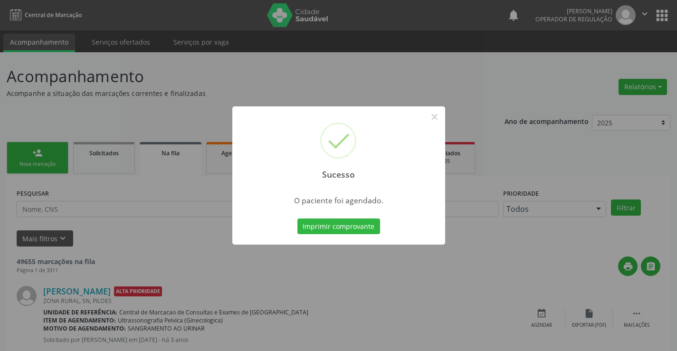
click at [297, 219] on button "Imprimir comprovante" at bounding box center [338, 227] width 83 height 16
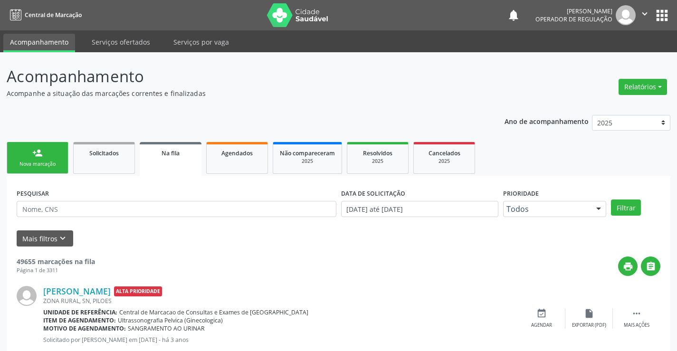
click at [56, 162] on div "Nova marcação" at bounding box center [38, 164] width 48 height 7
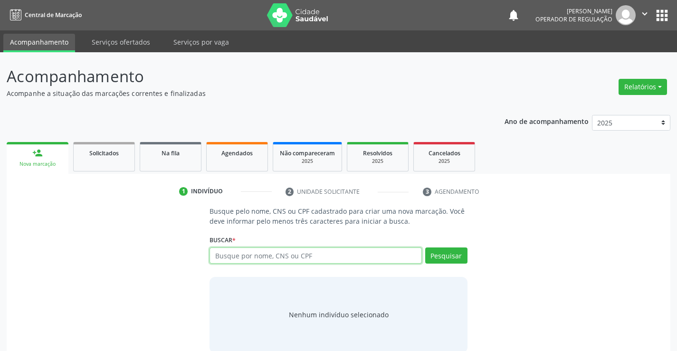
click at [271, 260] on input "text" at bounding box center [316, 256] width 212 height 16
type input "706009873885343"
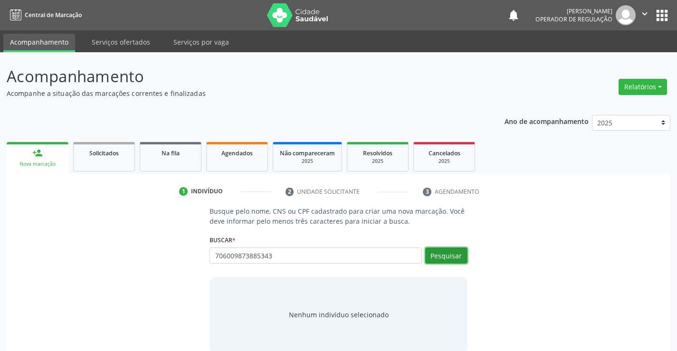
click at [437, 253] on button "Pesquisar" at bounding box center [446, 256] width 42 height 16
type input "706009873885343"
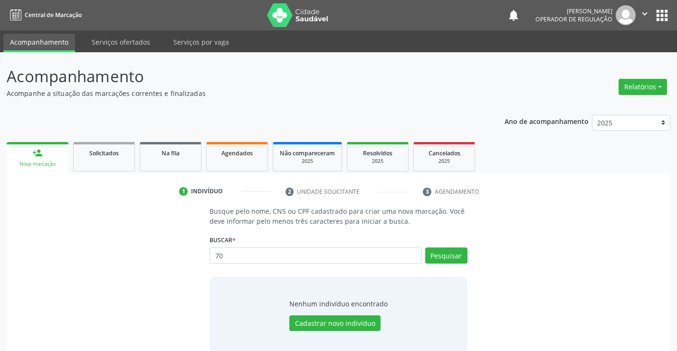
type input "7"
type input "706009873885343"
click at [454, 253] on button "Pesquisar" at bounding box center [446, 256] width 42 height 16
type input "706009873885343"
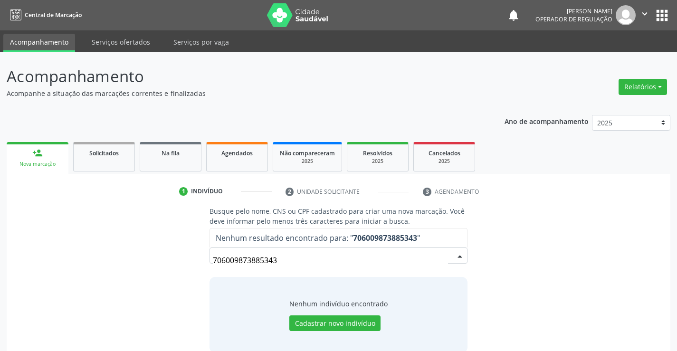
click at [370, 259] on input "706009873885343" at bounding box center [330, 260] width 235 height 19
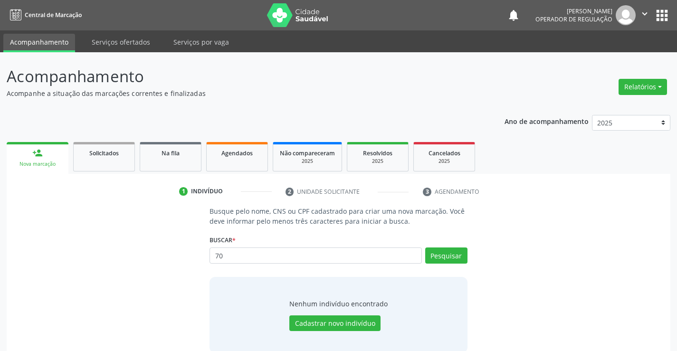
type input "7"
type input "ALECIO SERAFIM DE CARVALHO"
click at [446, 257] on button "Pesquisar" at bounding box center [446, 256] width 42 height 16
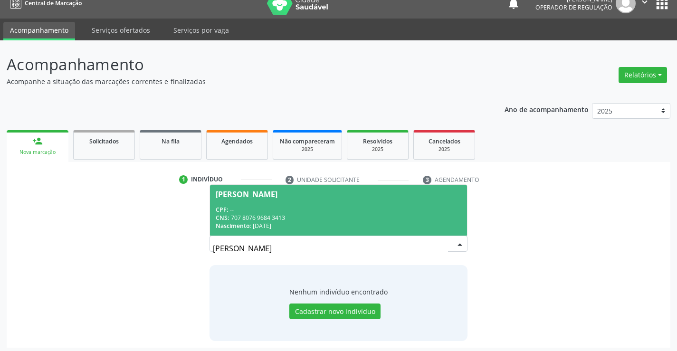
scroll to position [15, 0]
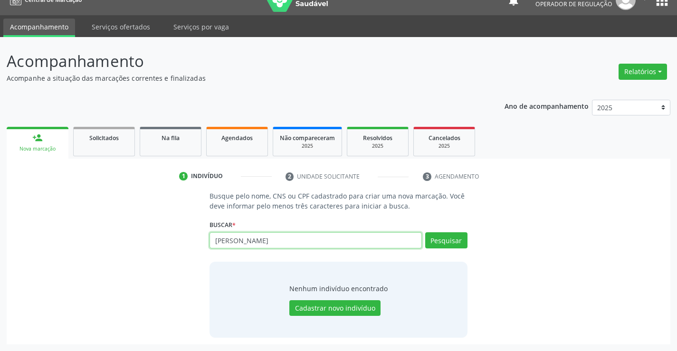
click at [330, 242] on input "ALECIO SERAFIM DE CARVALHO" at bounding box center [316, 240] width 212 height 16
type input "A"
type input "706804220836620"
click at [454, 238] on button "Pesquisar" at bounding box center [446, 240] width 42 height 16
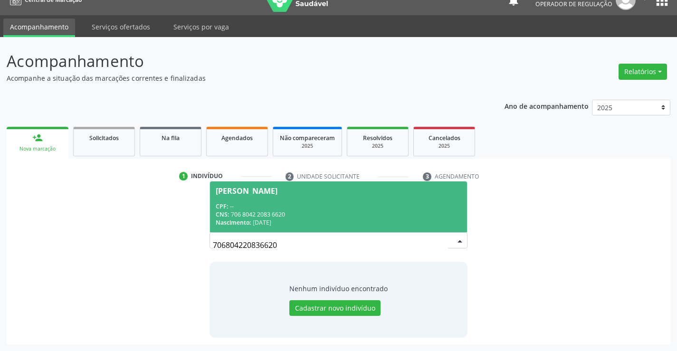
click at [444, 220] on div "Nascimento: 12/01/1980" at bounding box center [338, 223] width 245 height 8
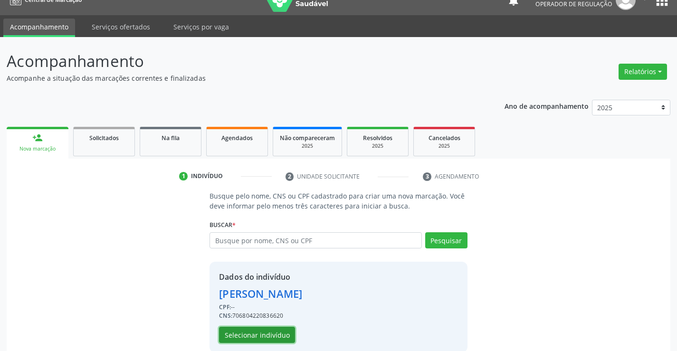
click at [256, 327] on button "Selecionar indivíduo" at bounding box center [257, 335] width 76 height 16
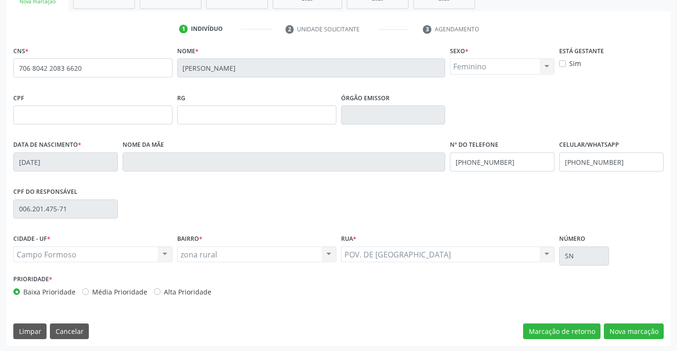
scroll to position [164, 0]
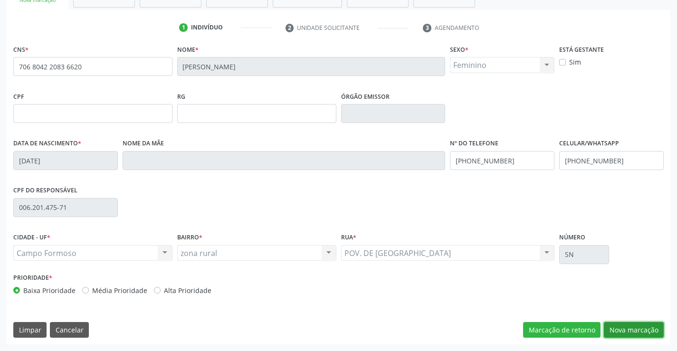
click at [633, 325] on button "Nova marcação" at bounding box center [634, 330] width 60 height 16
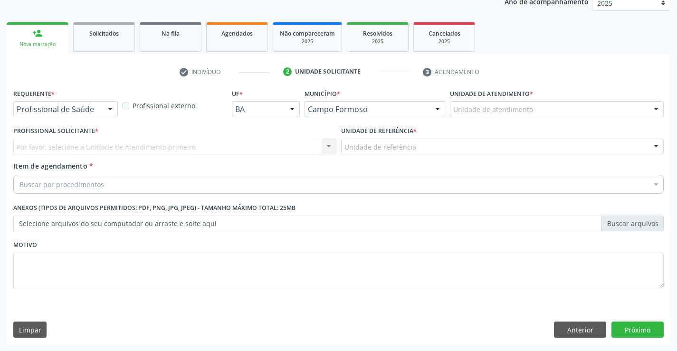
scroll to position [120, 0]
click at [107, 107] on div at bounding box center [110, 110] width 14 height 16
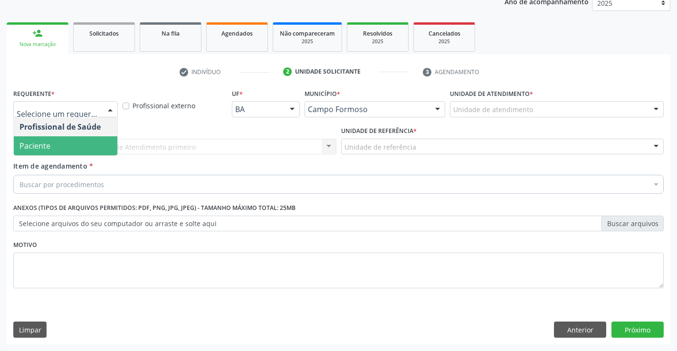
click at [77, 144] on span "Paciente" at bounding box center [66, 145] width 104 height 19
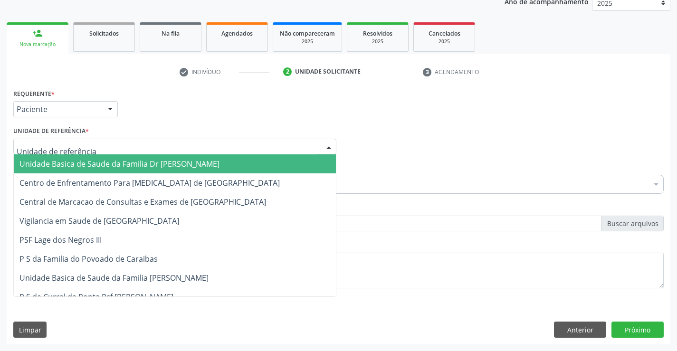
click at [126, 149] on div at bounding box center [174, 147] width 323 height 16
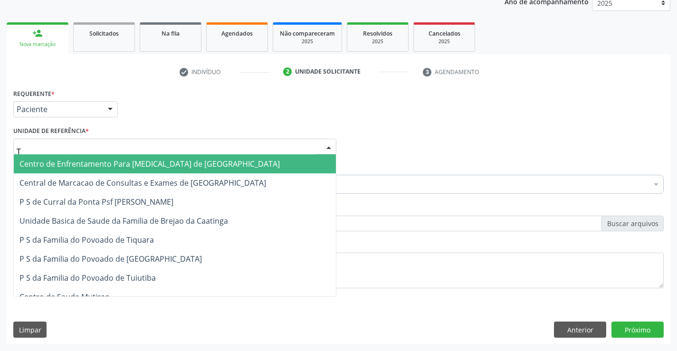
type input "TI"
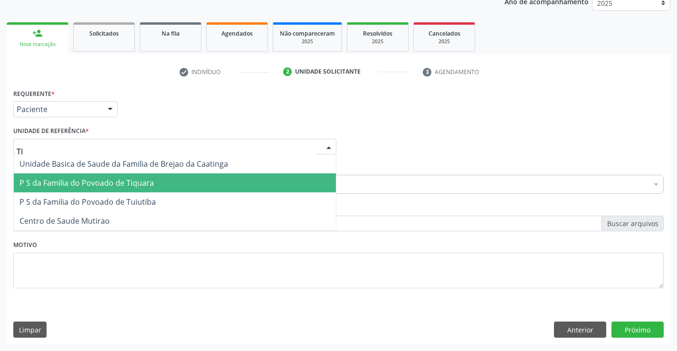
click at [123, 182] on span "P S da Familia do Povoado de Tiquara" at bounding box center [86, 183] width 134 height 10
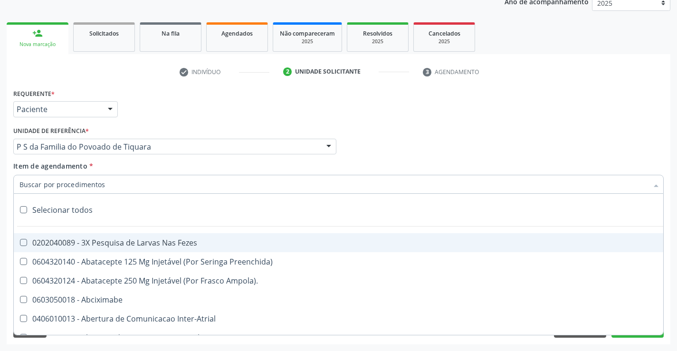
click at [112, 188] on div at bounding box center [338, 184] width 650 height 19
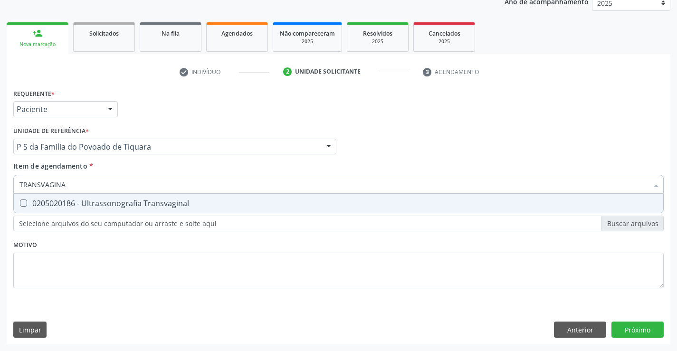
type input "TRANSVAGINAL"
click at [164, 202] on div "0205020186 - Ultrassonografia Transvaginal" at bounding box center [338, 204] width 638 height 8
checkbox Transvaginal "true"
click at [145, 241] on div "Requerente * Paciente Profissional de Saúde Paciente Nenhum resultado encontrad…" at bounding box center [338, 193] width 650 height 215
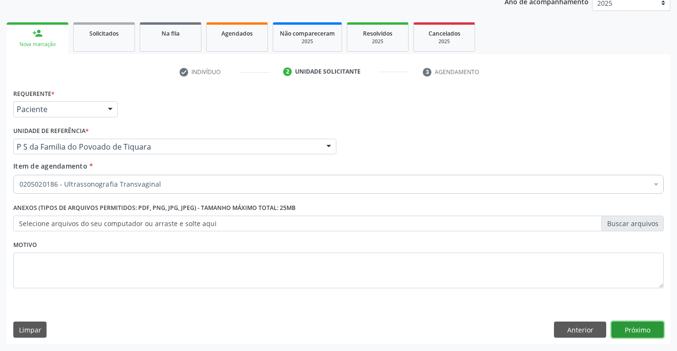
click at [640, 329] on button "Próximo" at bounding box center [638, 330] width 52 height 16
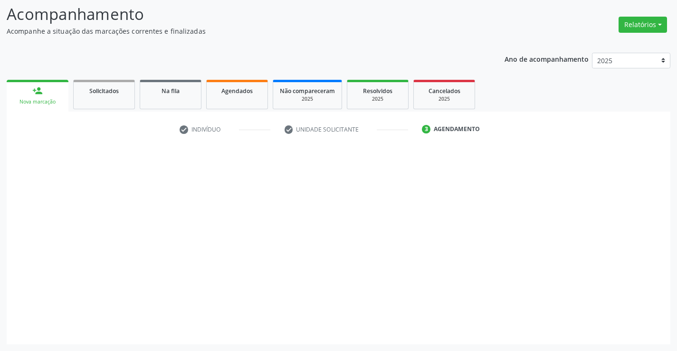
scroll to position [62, 0]
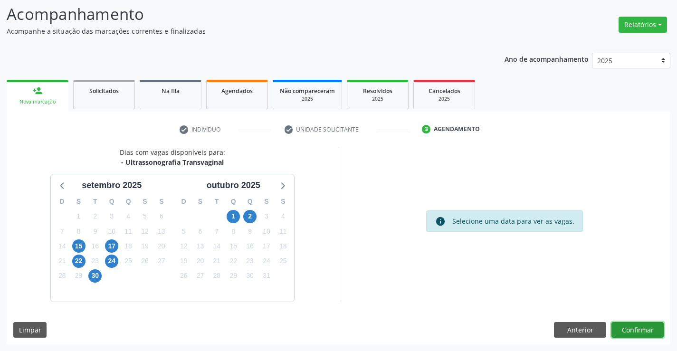
click at [640, 329] on button "Confirmar" at bounding box center [638, 330] width 52 height 16
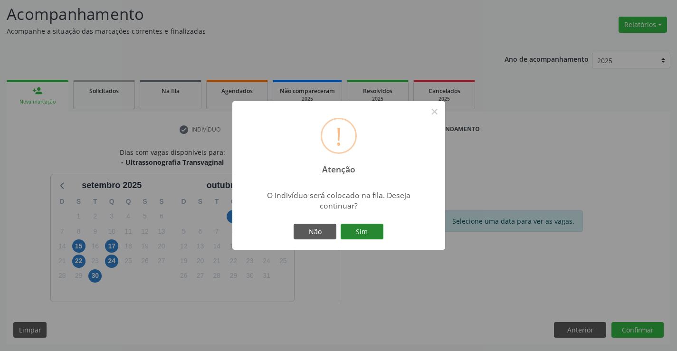
click at [356, 231] on button "Sim" at bounding box center [362, 232] width 43 height 16
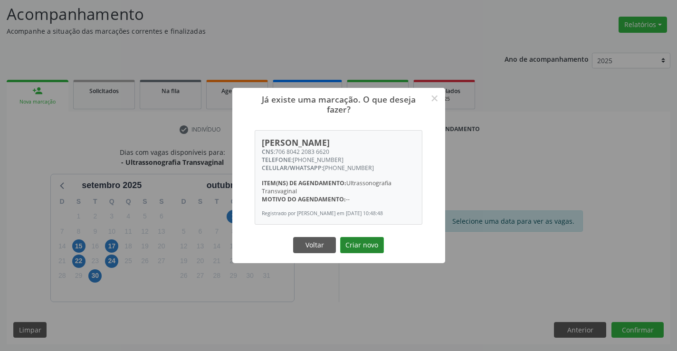
click at [361, 247] on button "Criar novo" at bounding box center [362, 245] width 44 height 16
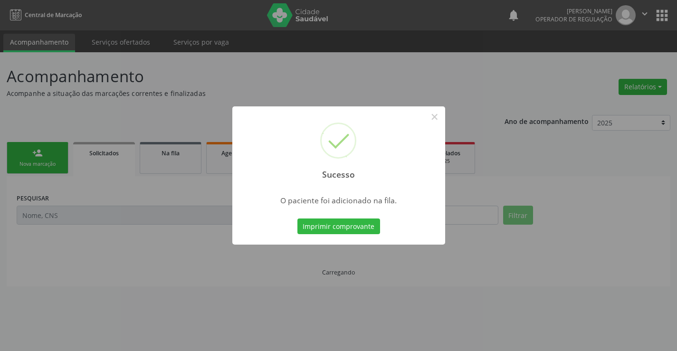
scroll to position [0, 0]
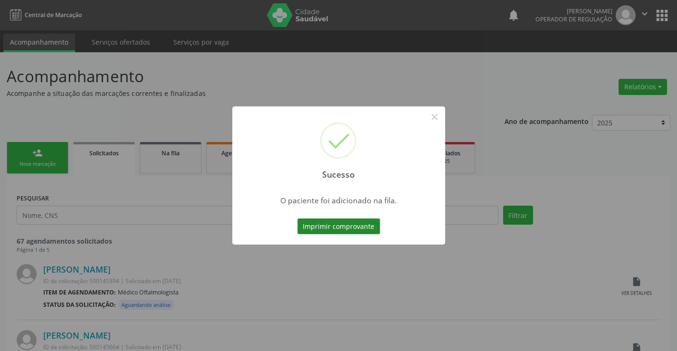
click at [361, 224] on button "Imprimir comprovante" at bounding box center [338, 227] width 83 height 16
